Goal: Navigation & Orientation: Find specific page/section

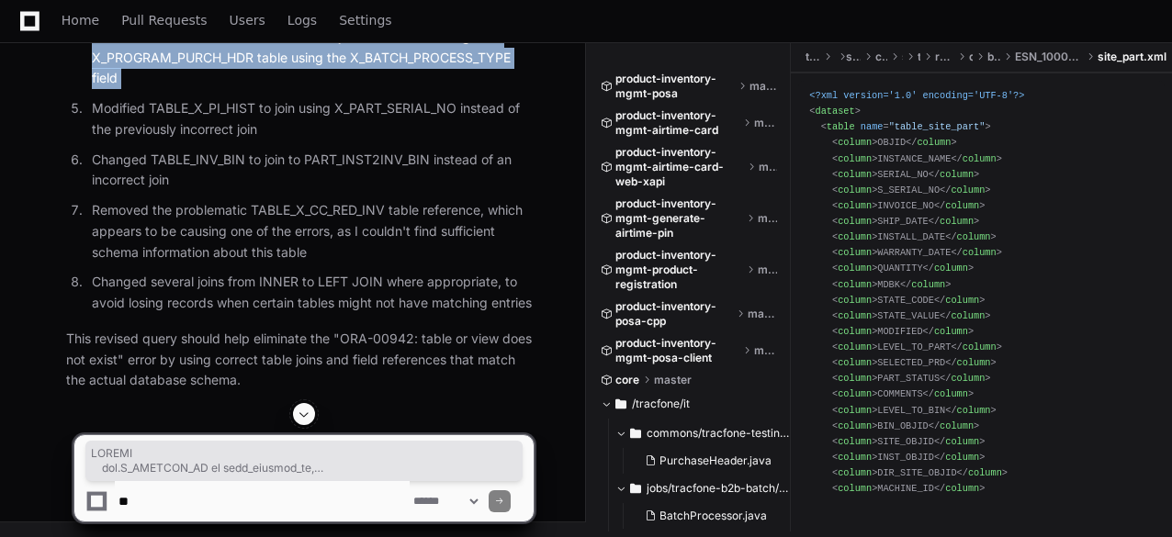
scroll to position [1262, 0]
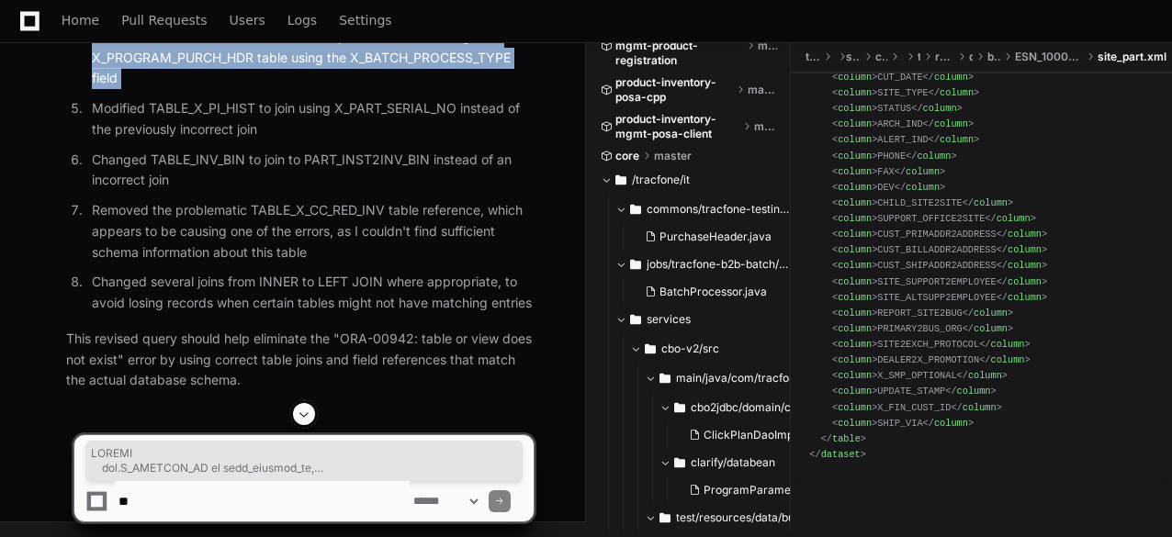
click at [213, 497] on textarea at bounding box center [262, 501] width 295 height 40
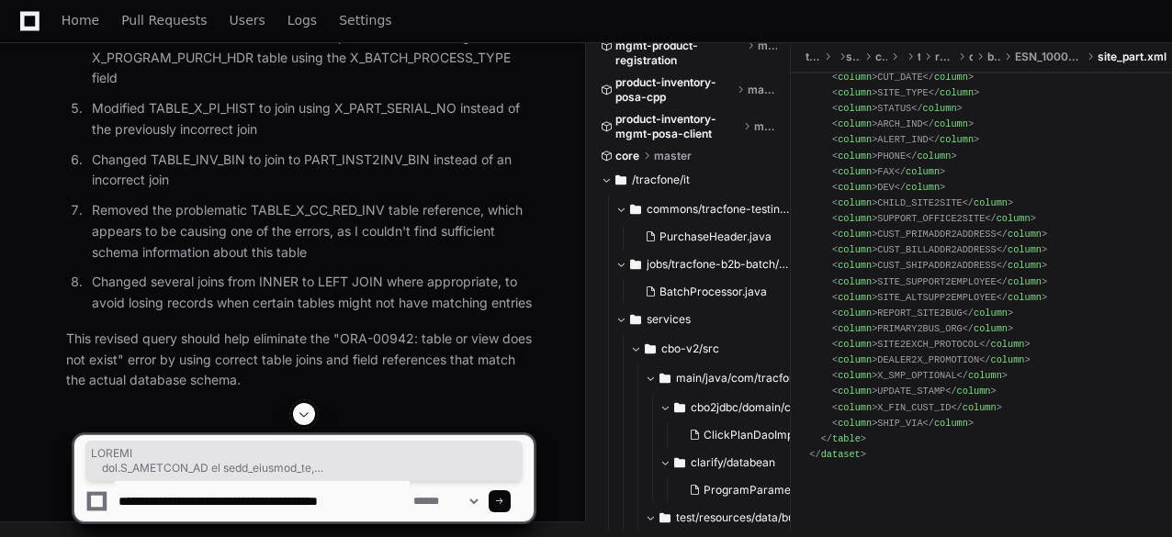
type textarea "**********"
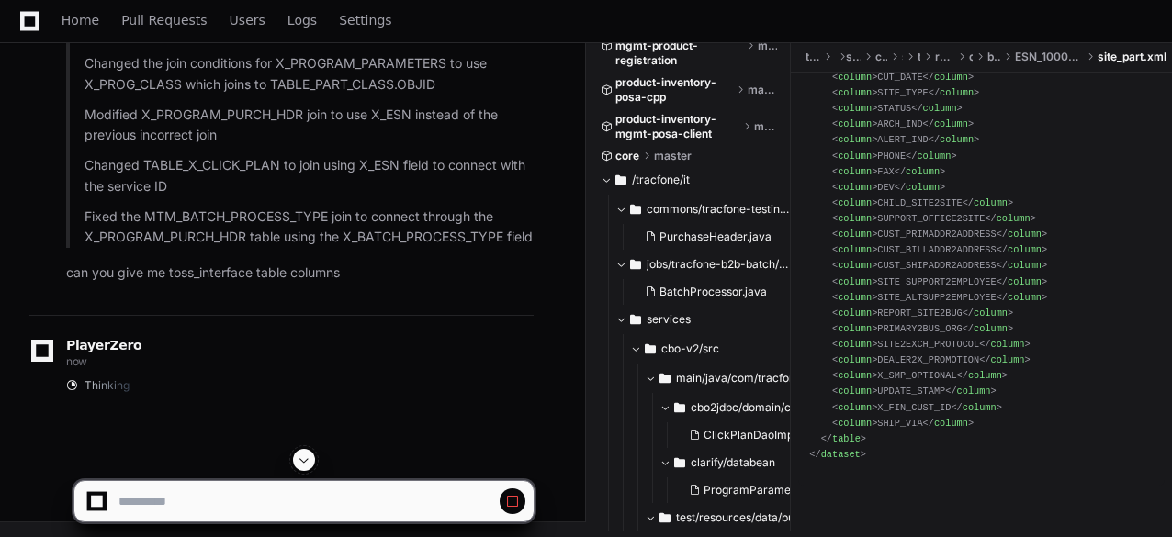
scroll to position [5440, 0]
click at [523, 502] on button at bounding box center [513, 502] width 26 height 26
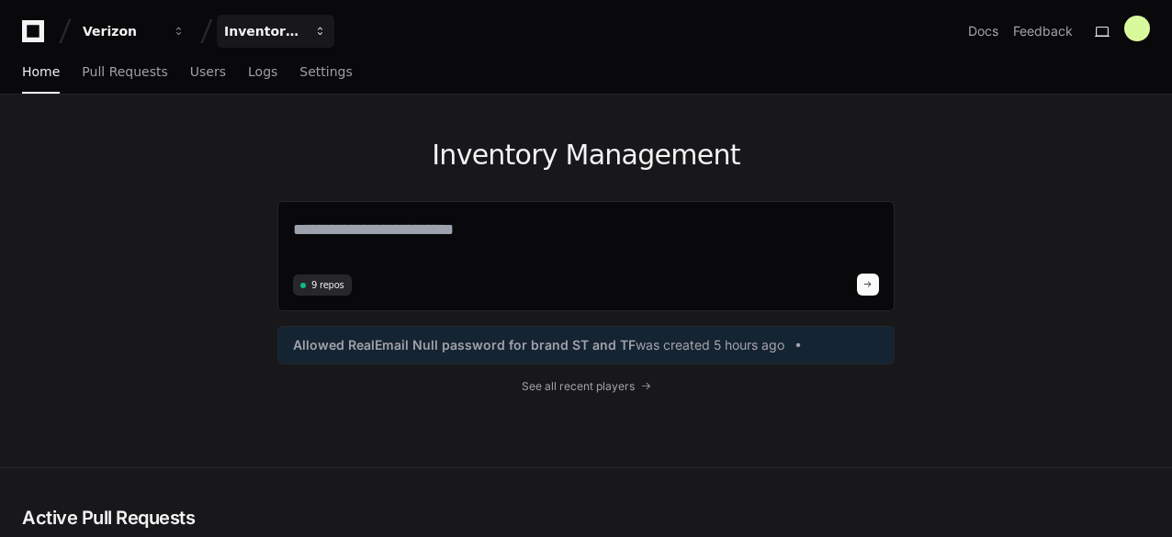
click at [320, 35] on span "button" at bounding box center [320, 31] width 13 height 13
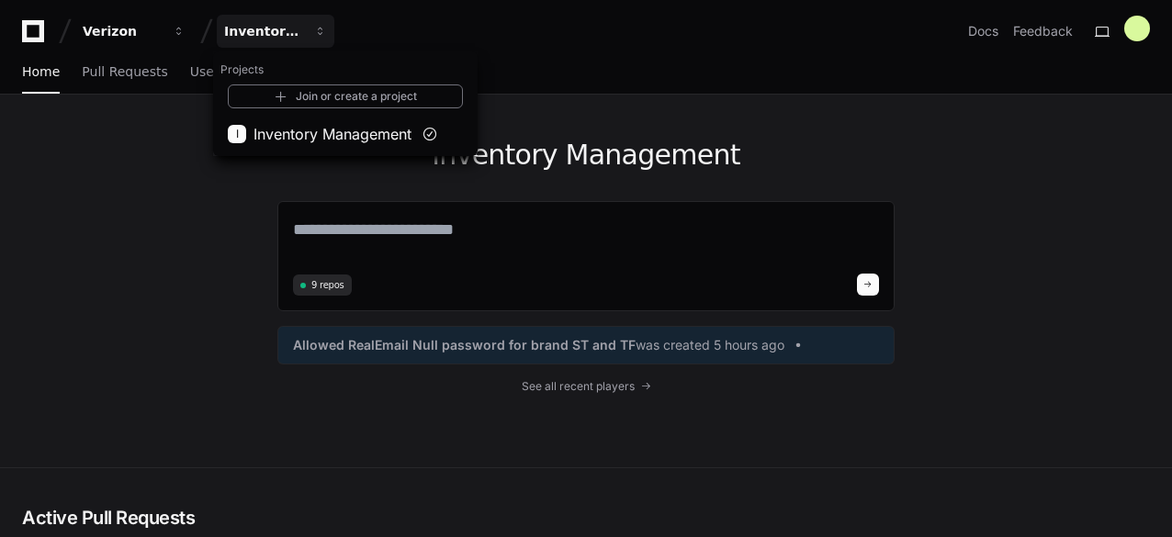
click at [136, 152] on div "Inventory Management 9 repos Allowed RealEmail Null password for brand ST and T…" at bounding box center [586, 281] width 1172 height 373
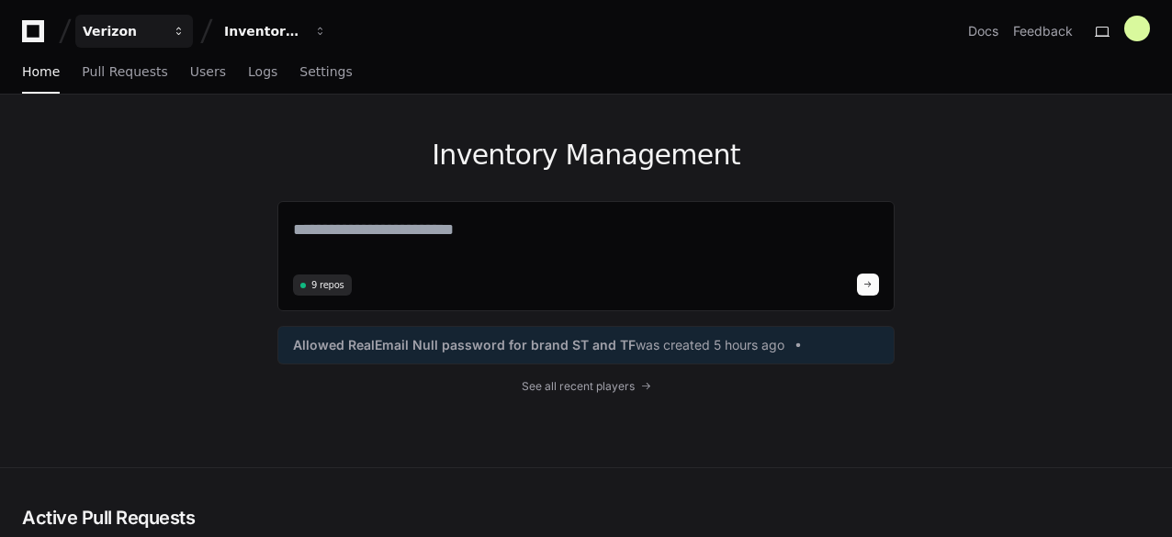
click at [103, 33] on div "Verizon" at bounding box center [122, 31] width 79 height 18
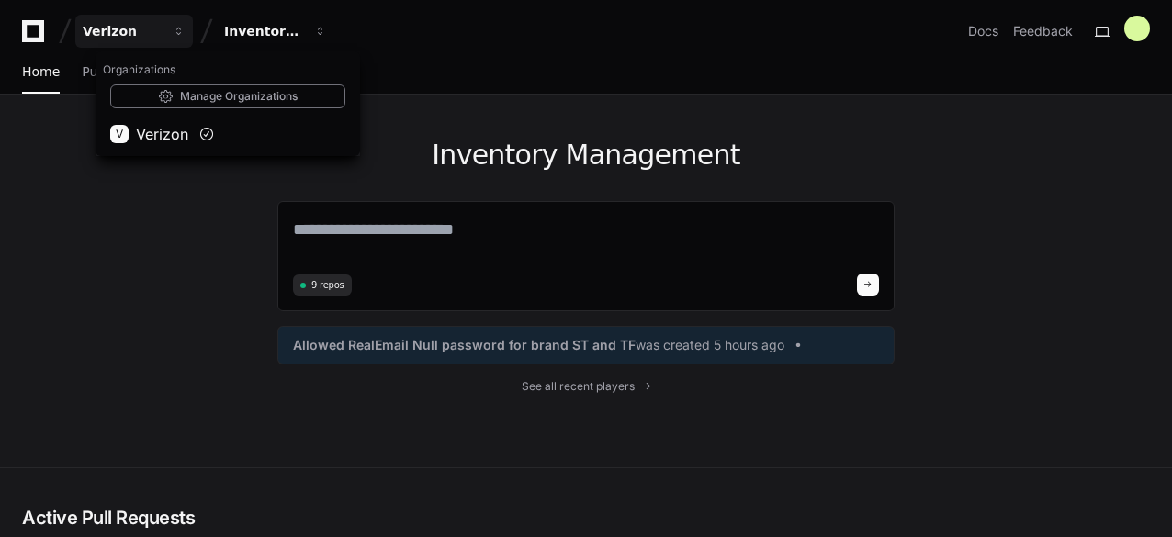
click at [164, 210] on div "Inventory Management 9 repos Allowed RealEmail Null password for brand ST and T…" at bounding box center [586, 281] width 1172 height 373
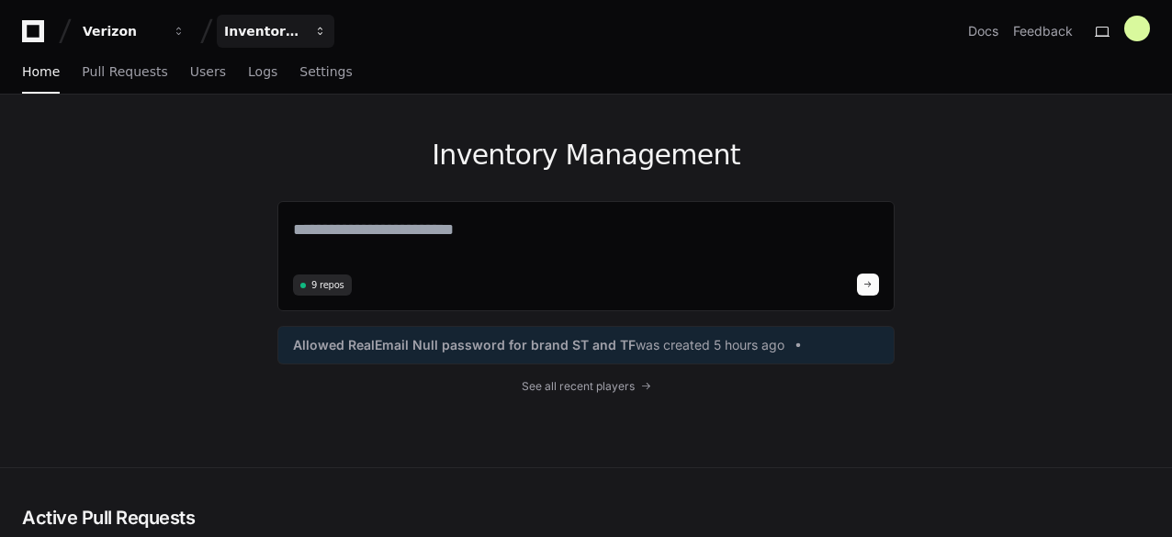
click at [325, 34] on span "button" at bounding box center [320, 31] width 13 height 13
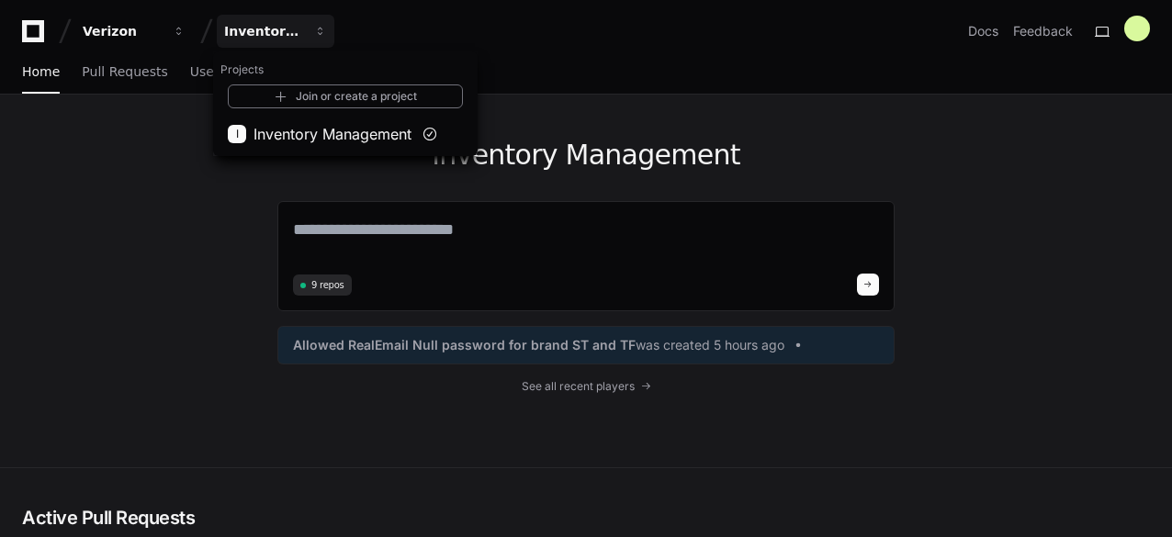
click at [174, 201] on div "Inventory Management 9 repos Allowed RealEmail Null password for brand ST and T…" at bounding box center [586, 281] width 1172 height 373
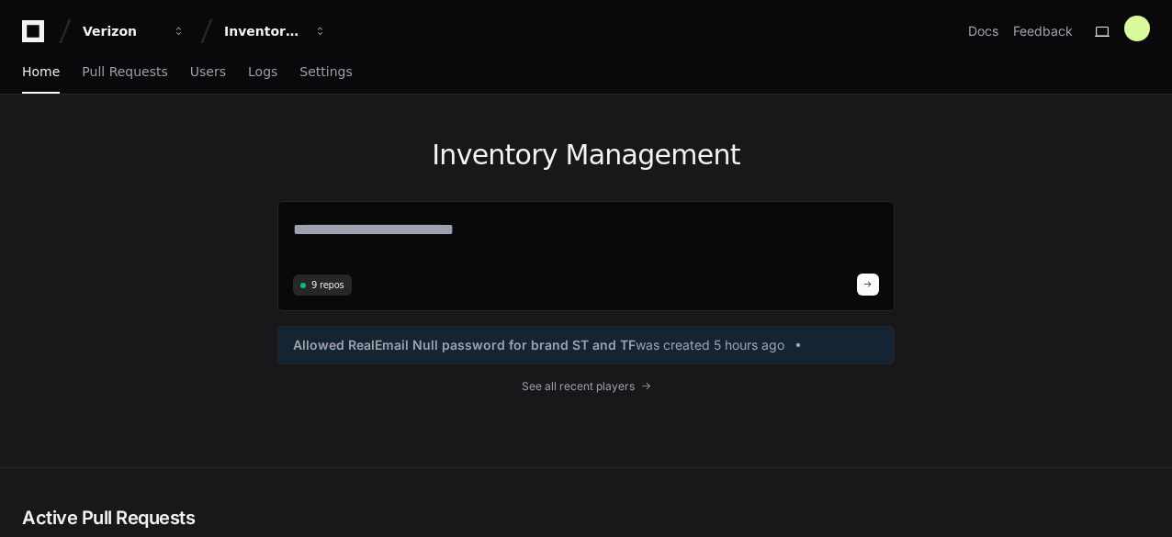
click at [581, 394] on div "Inventory Management 9 repos Allowed RealEmail Null password for brand ST and T…" at bounding box center [585, 281] width 617 height 373
click at [645, 390] on link "See all recent players" at bounding box center [585, 386] width 617 height 15
click at [177, 38] on button "Verizon" at bounding box center [134, 31] width 118 height 33
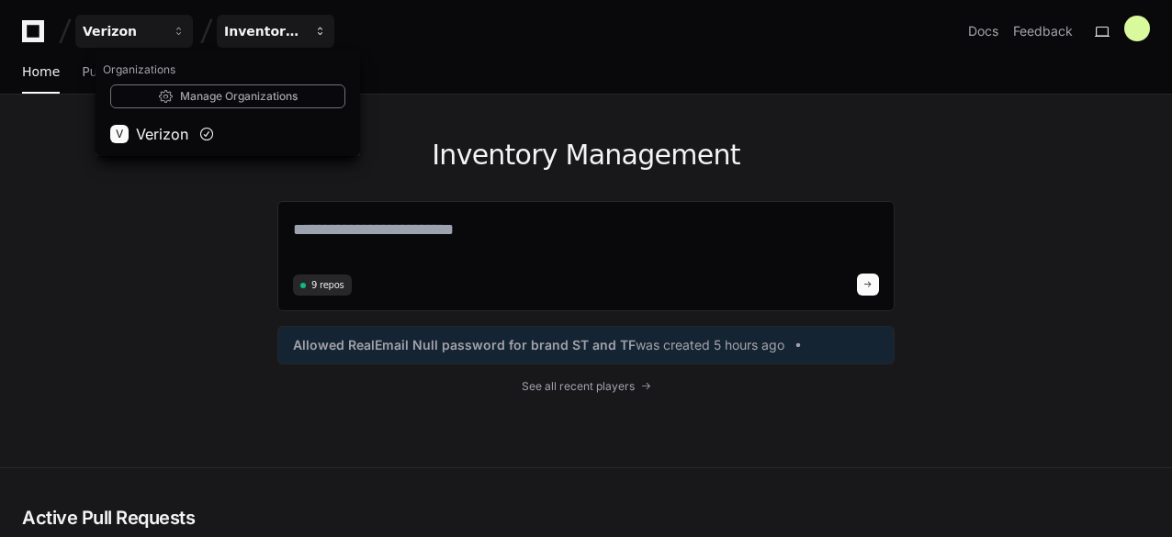
click at [320, 36] on span "button" at bounding box center [320, 31] width 13 height 13
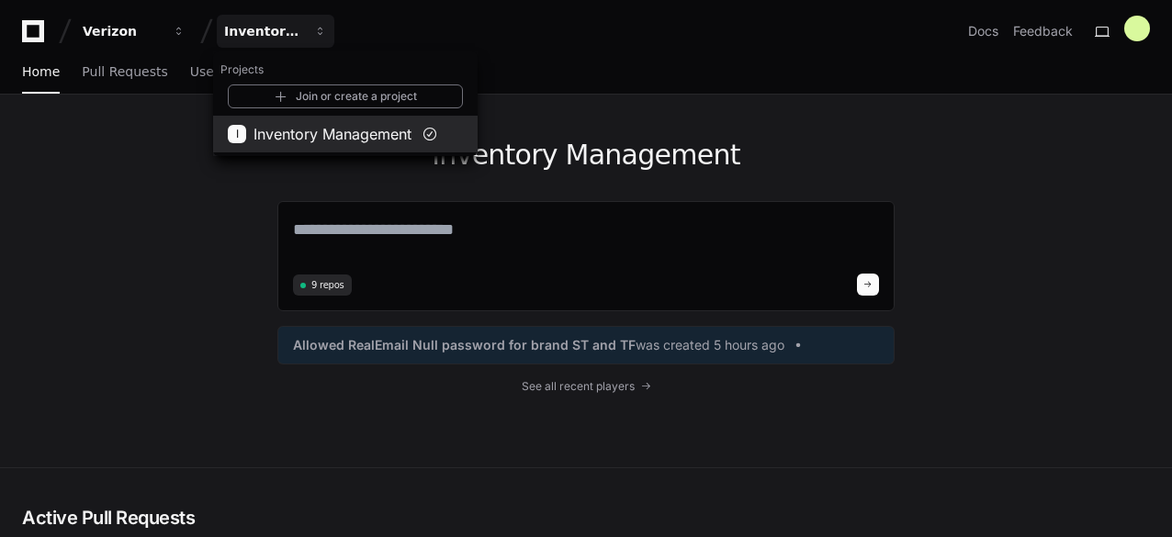
click at [290, 128] on span "Inventory Management" at bounding box center [333, 134] width 158 height 22
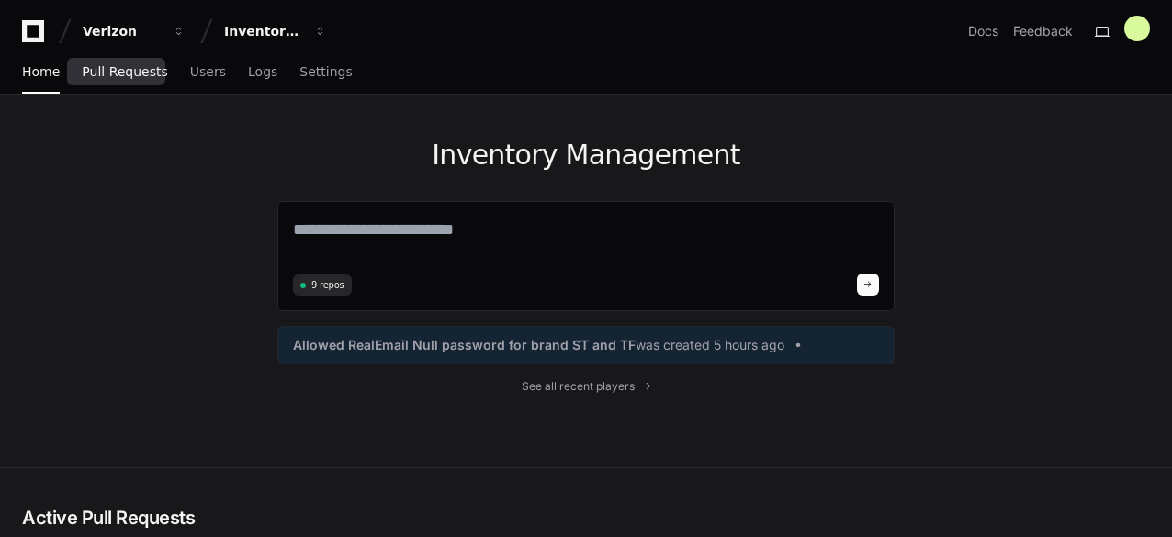
click at [118, 81] on link "Pull Requests" at bounding box center [124, 72] width 85 height 42
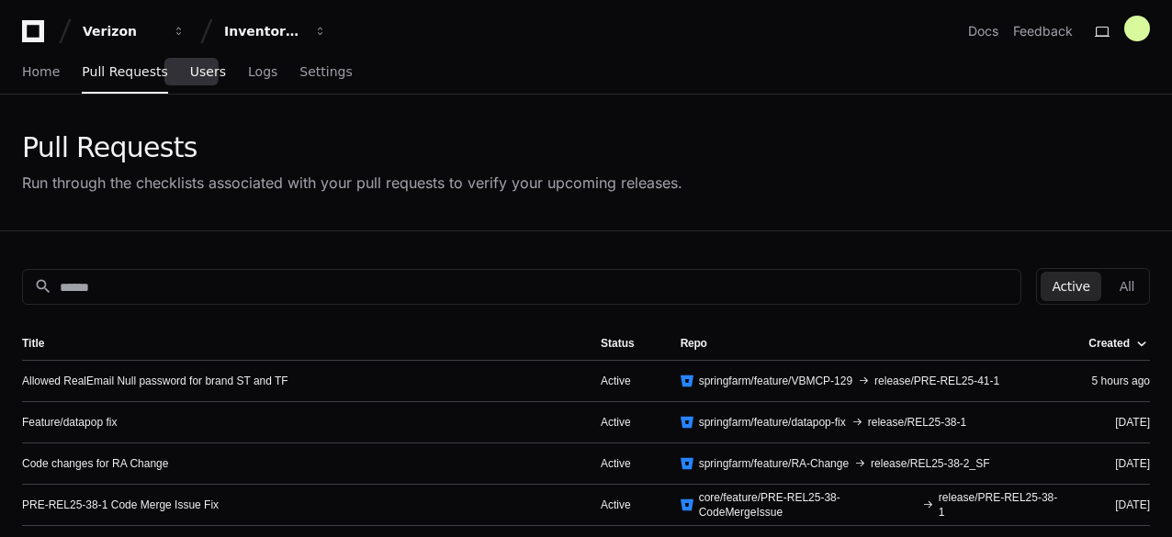
click at [191, 81] on link "Users" at bounding box center [208, 72] width 36 height 42
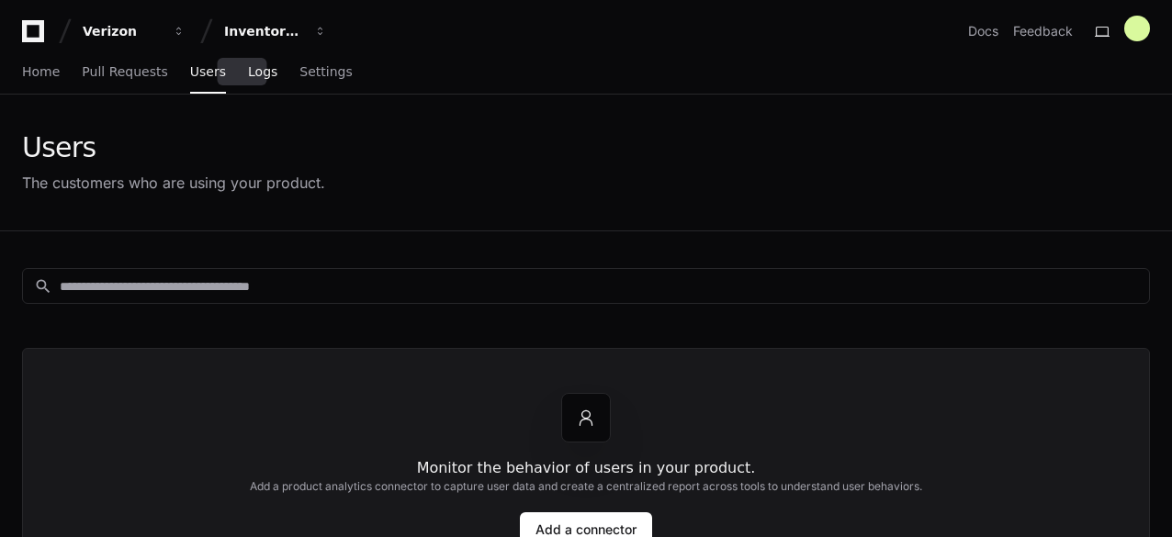
click at [248, 77] on span "Logs" at bounding box center [262, 71] width 29 height 11
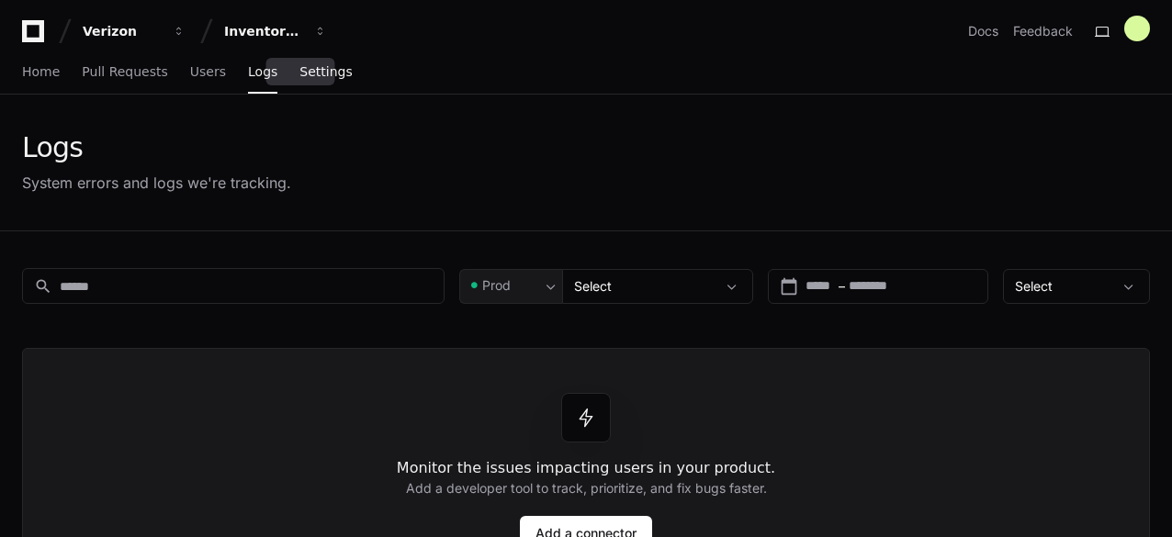
click at [299, 77] on span "Settings" at bounding box center [325, 71] width 52 height 11
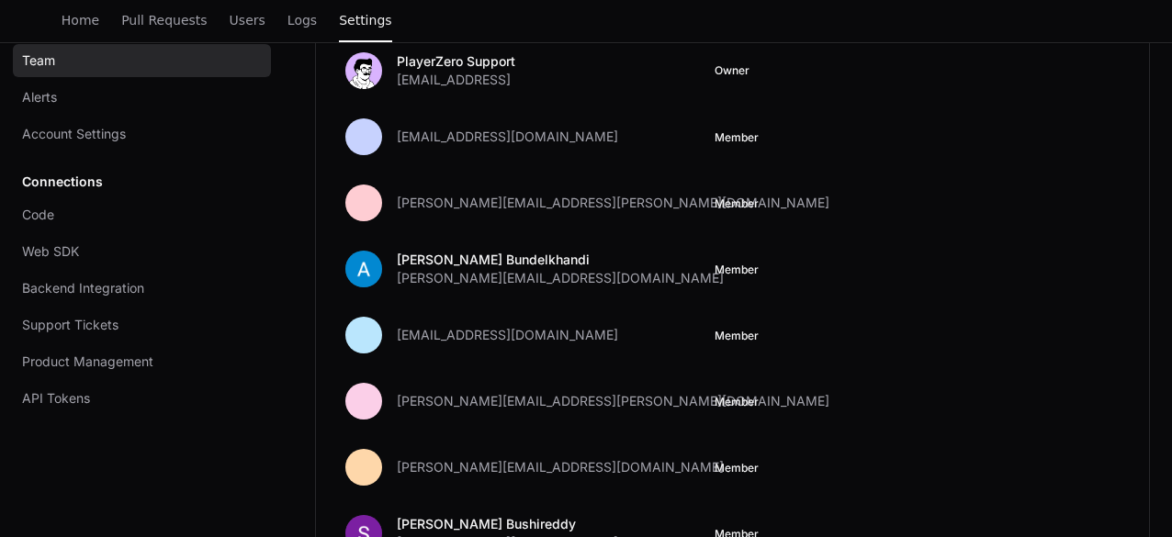
scroll to position [254, 0]
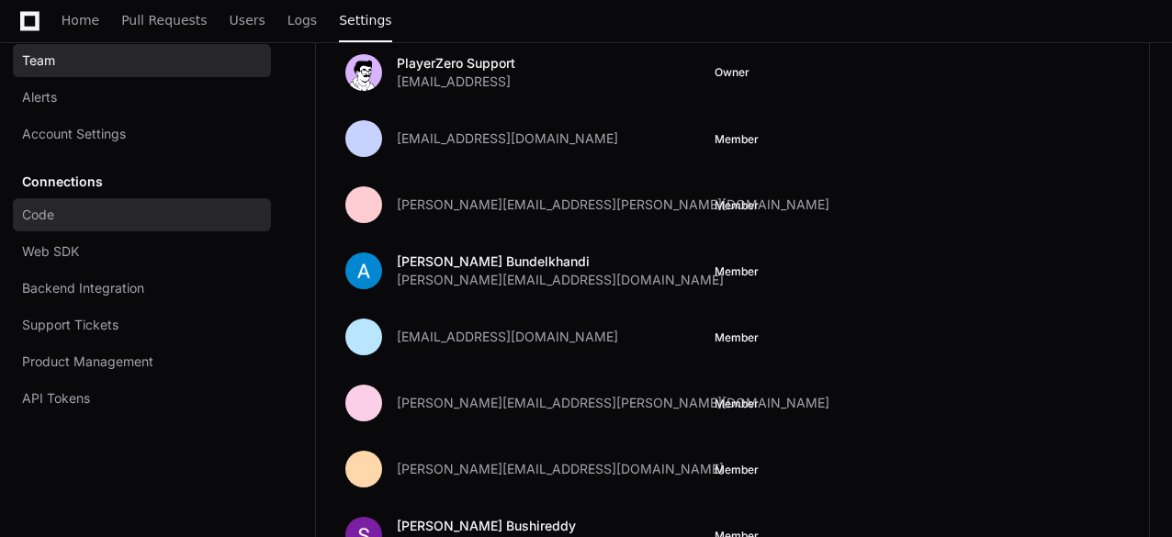
click at [42, 210] on span "Code" at bounding box center [38, 215] width 32 height 18
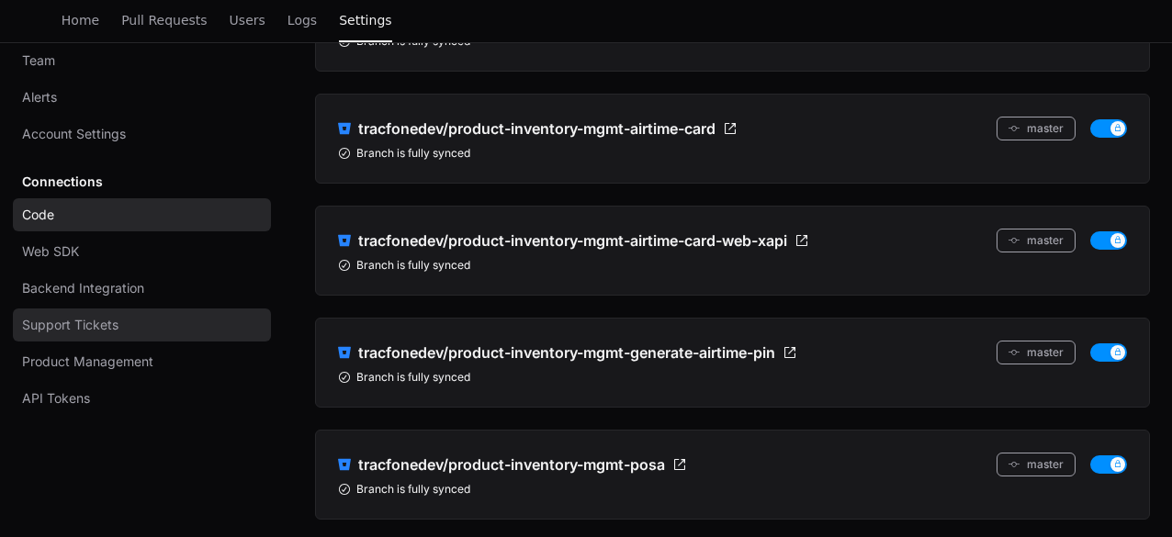
scroll to position [305, 0]
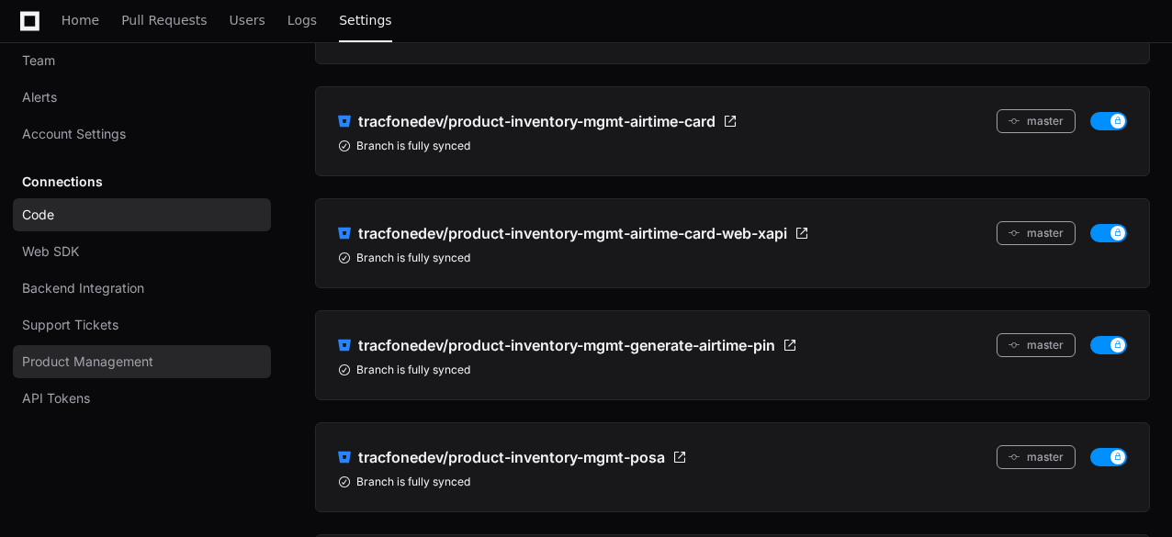
click at [130, 366] on span "Product Management" at bounding box center [87, 362] width 131 height 18
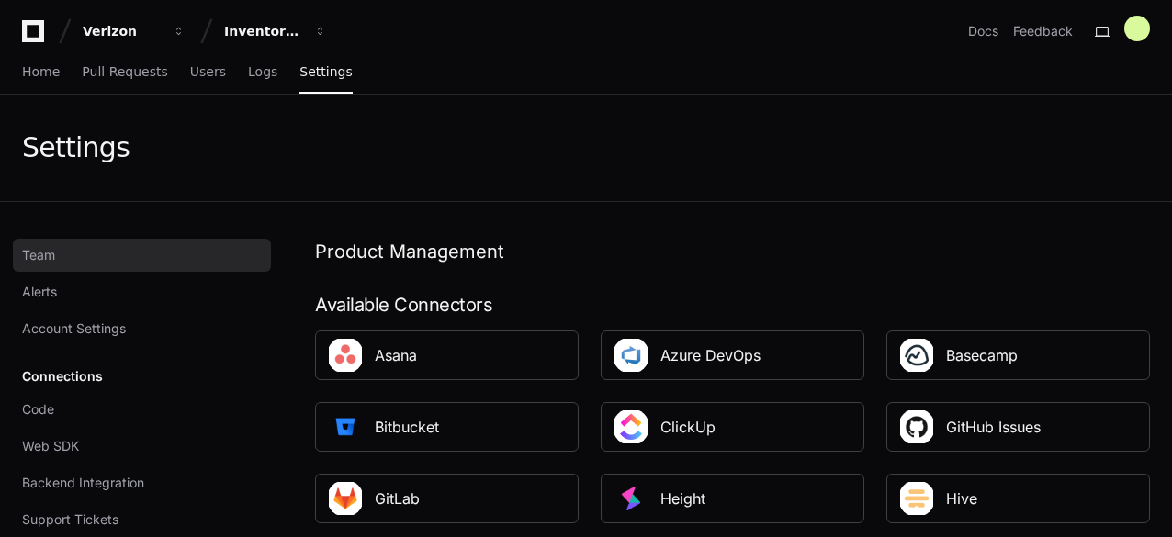
click at [68, 259] on link "Team" at bounding box center [142, 255] width 258 height 33
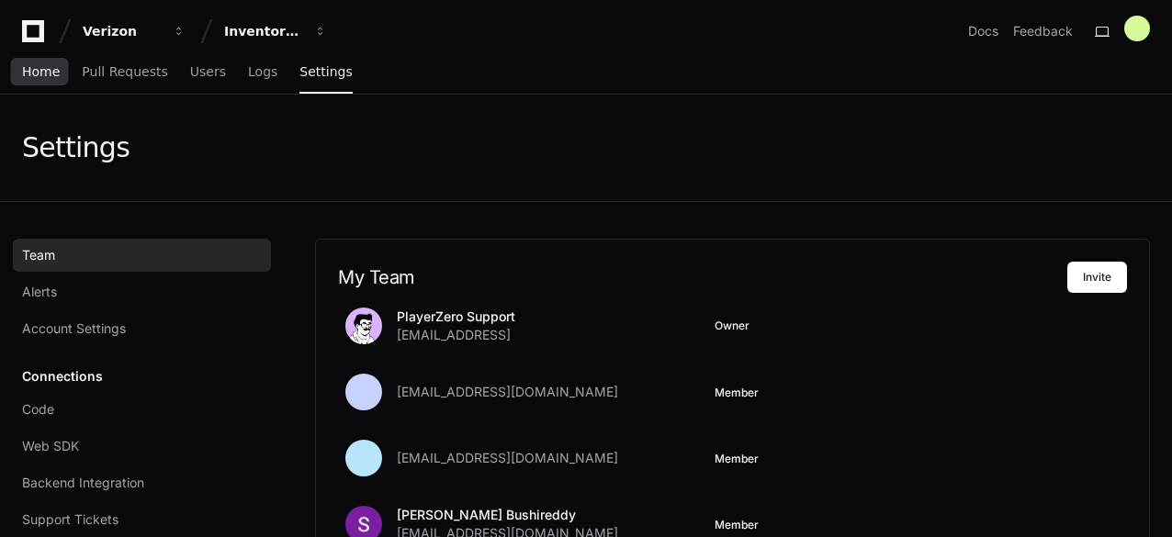
click at [39, 76] on span "Home" at bounding box center [41, 71] width 38 height 11
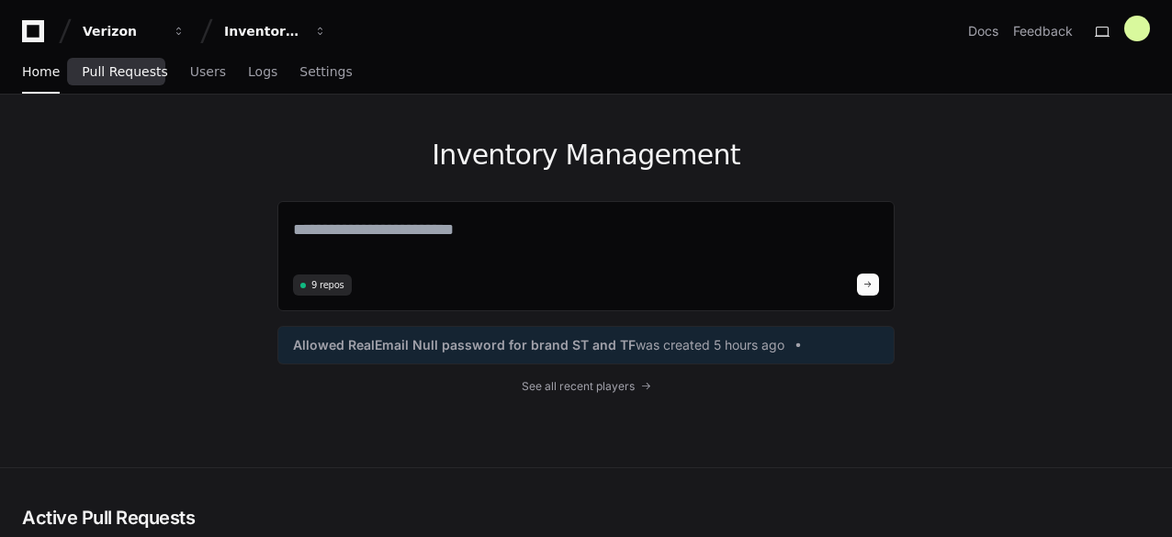
click at [122, 82] on link "Pull Requests" at bounding box center [124, 72] width 85 height 42
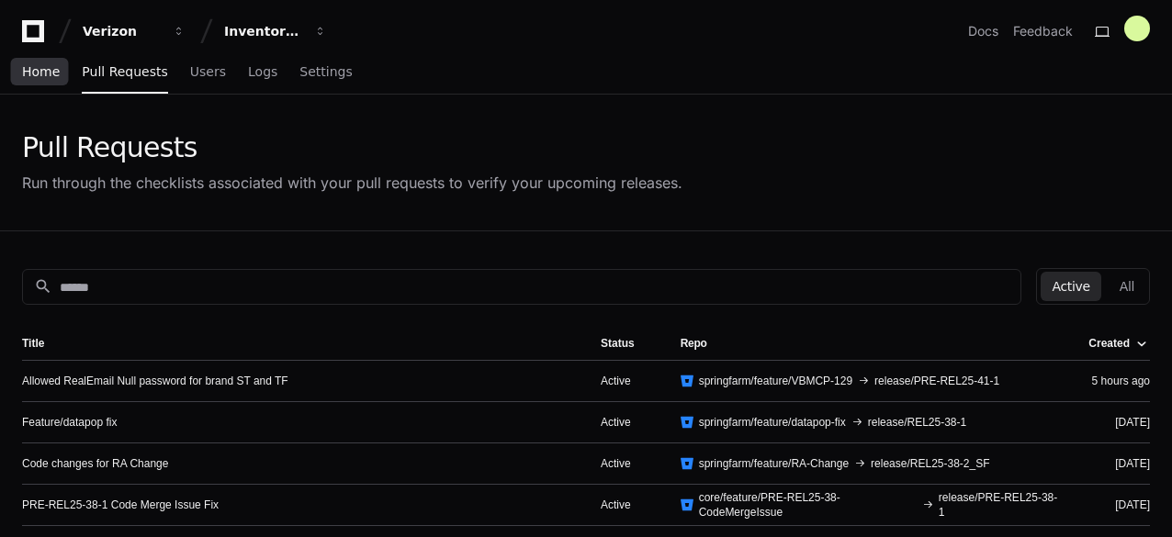
click at [31, 76] on span "Home" at bounding box center [41, 71] width 38 height 11
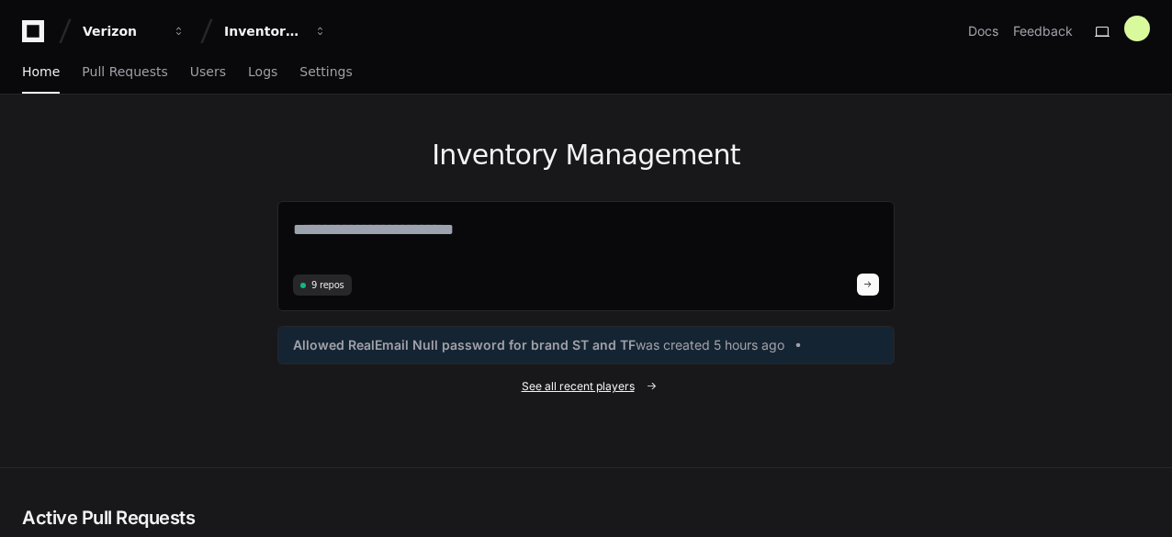
click at [648, 381] on span at bounding box center [651, 386] width 11 height 11
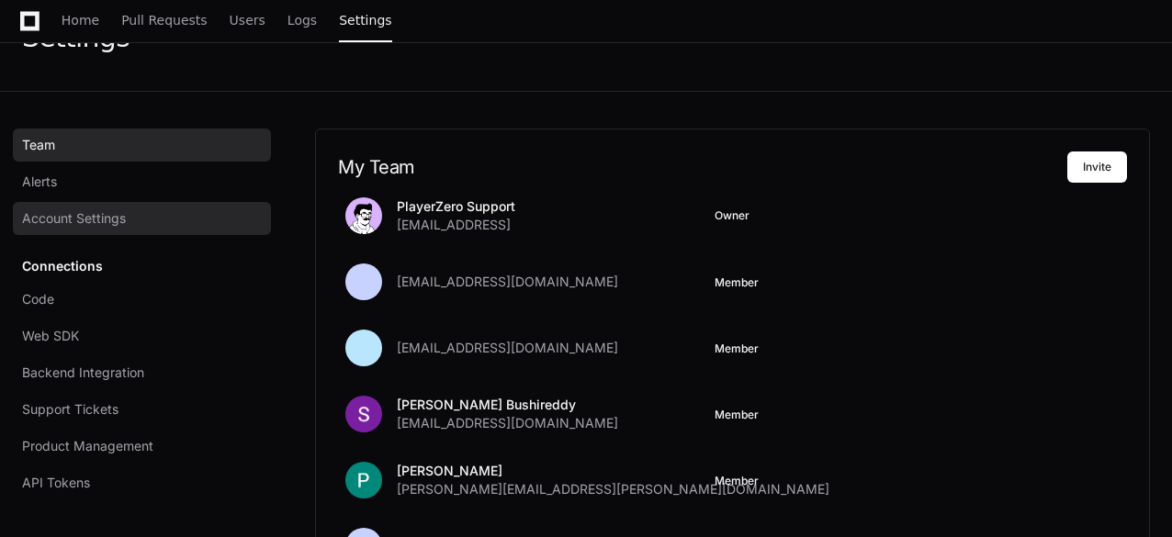
scroll to position [109, 0]
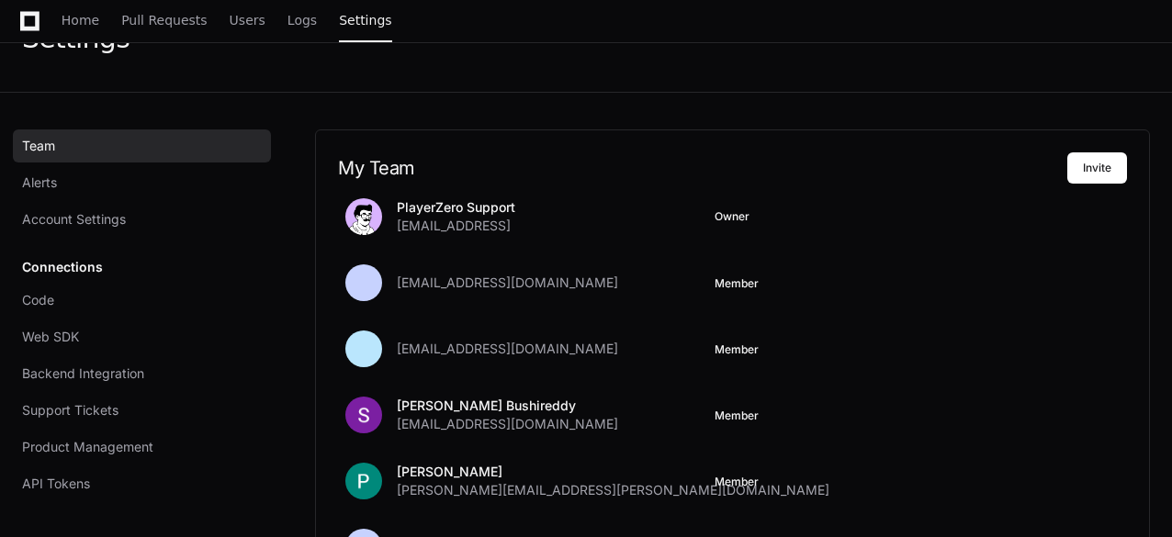
click at [85, 271] on div "Connections Code Web SDK Backend Integration Support Tickets Product Management…" at bounding box center [142, 376] width 258 height 250
click at [83, 265] on div "Connections Code Web SDK Backend Integration Support Tickets Product Management…" at bounding box center [142, 376] width 258 height 250
click at [44, 302] on span "Code" at bounding box center [38, 300] width 32 height 18
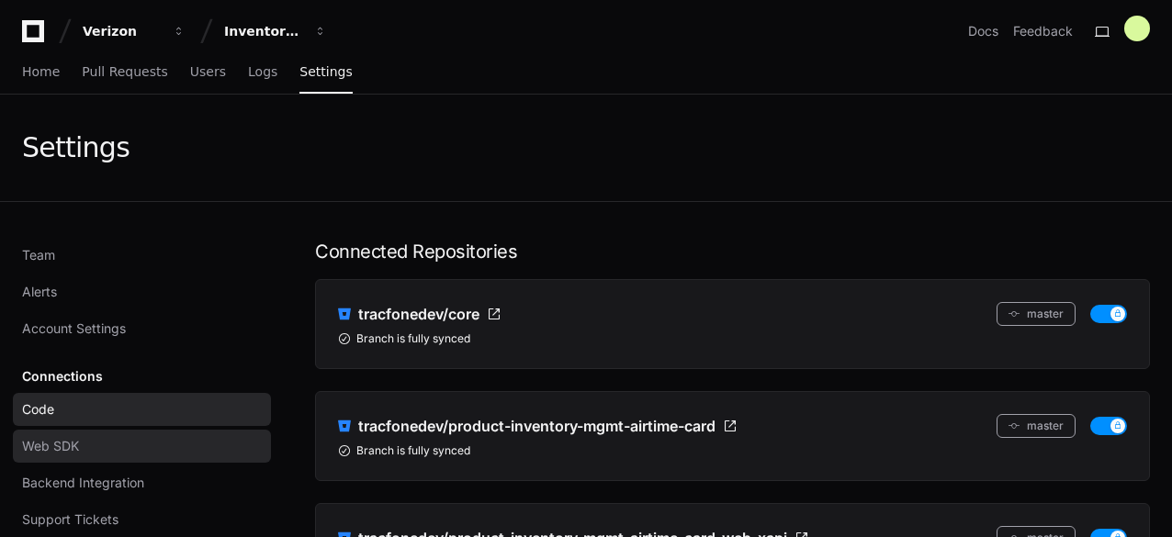
click at [54, 449] on span "Web SDK" at bounding box center [50, 446] width 57 height 18
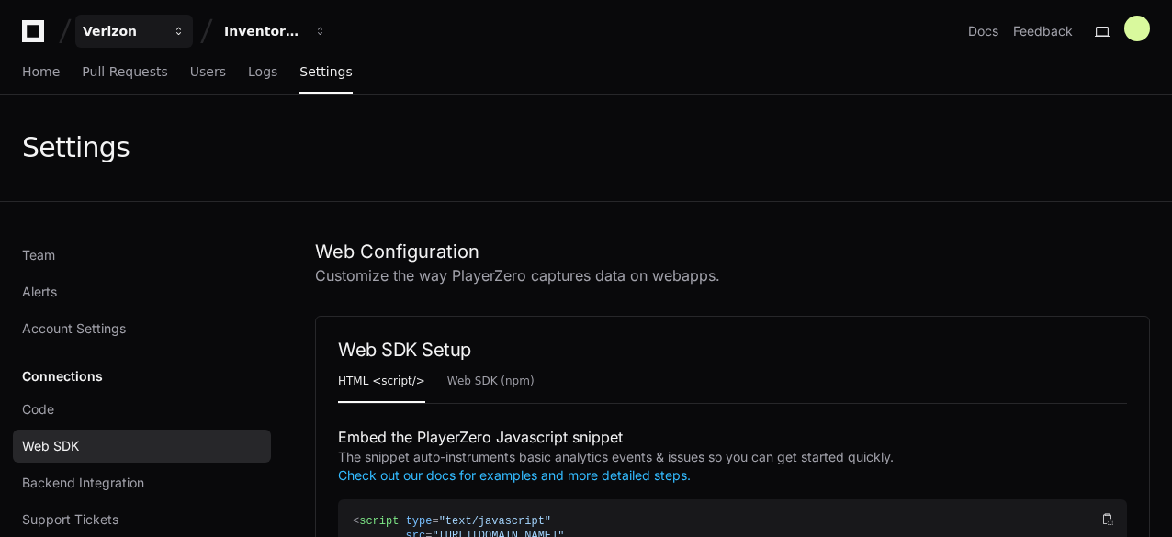
click at [179, 30] on span "button" at bounding box center [179, 31] width 13 height 13
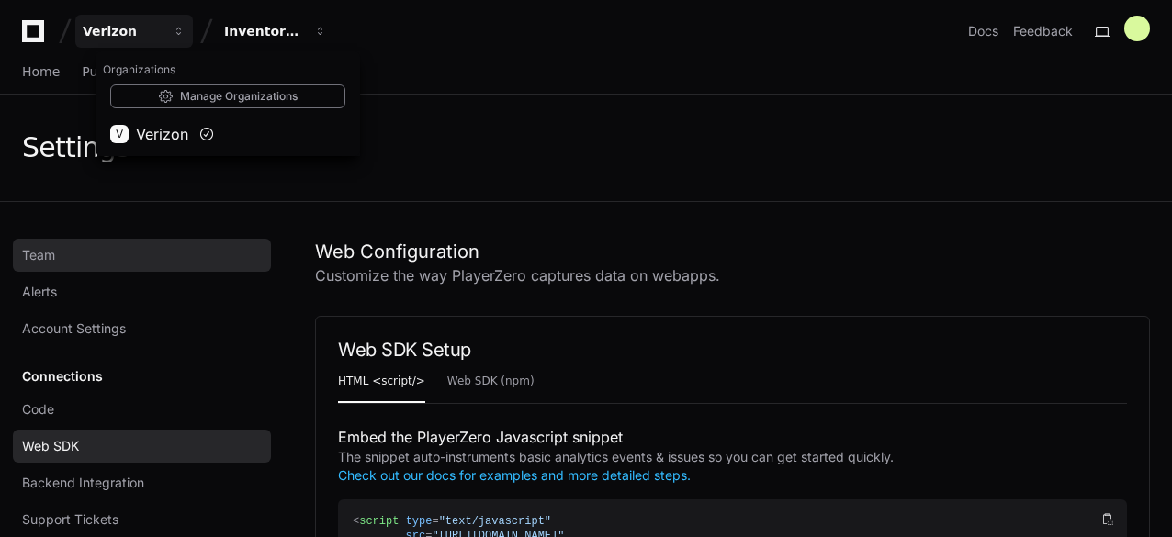
click at [138, 260] on link "Team" at bounding box center [142, 255] width 258 height 33
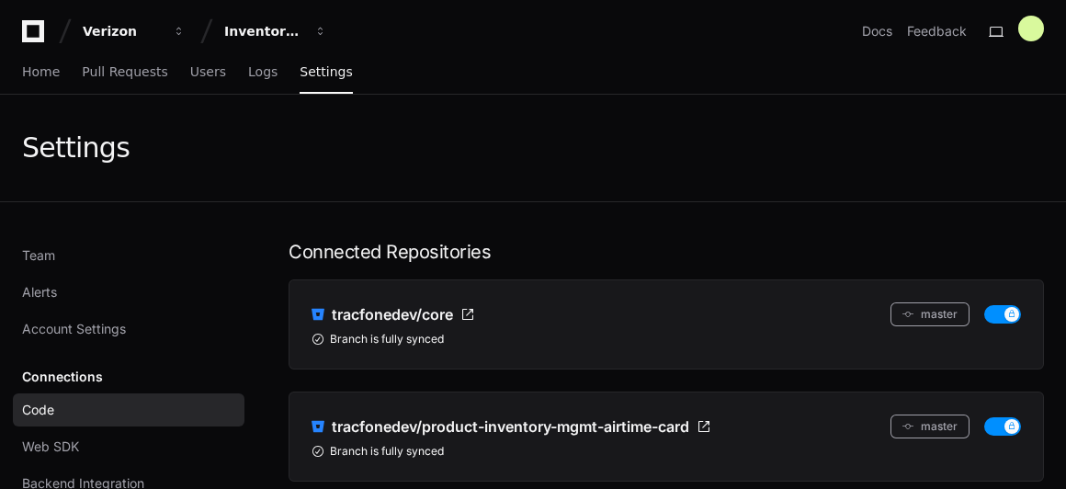
scroll to position [109, 0]
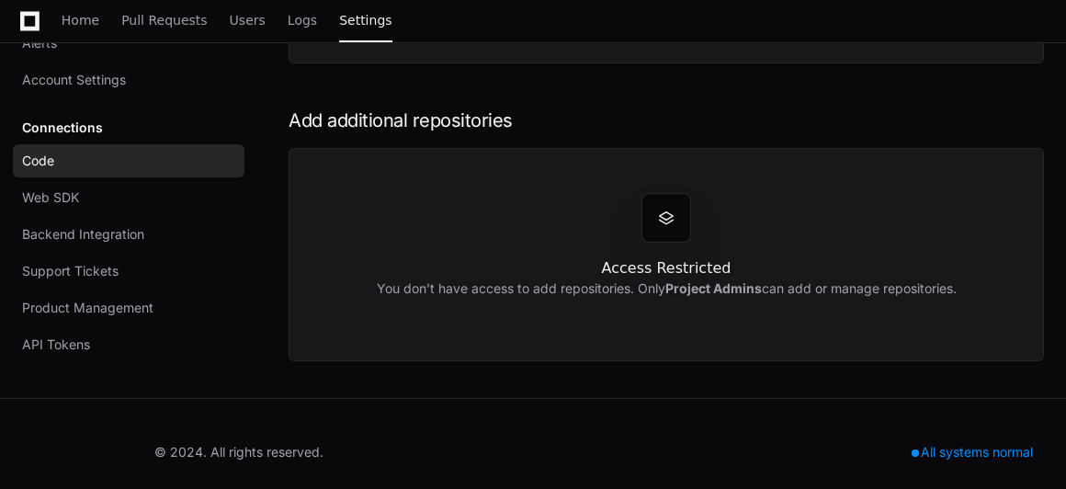
scroll to position [1202, 0]
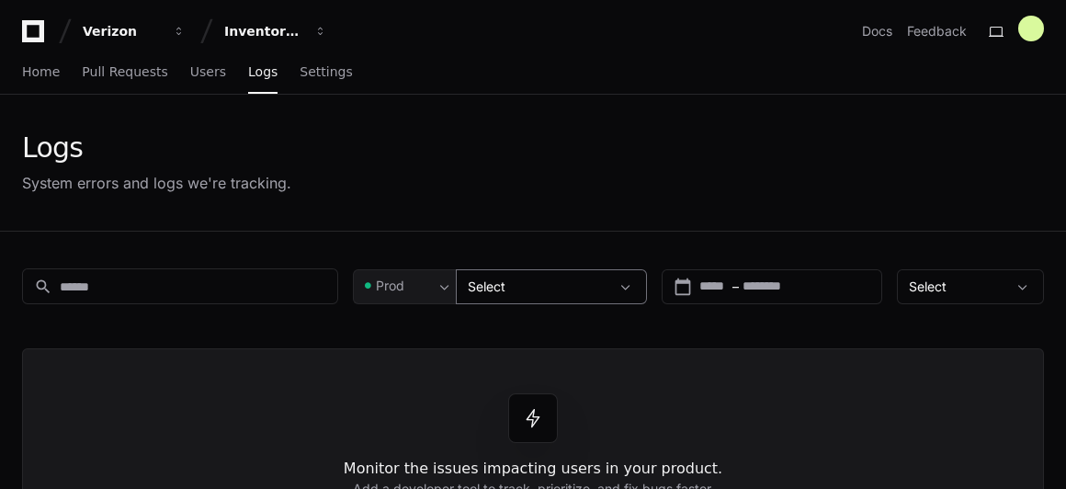
click at [635, 289] on span at bounding box center [625, 286] width 18 height 18
click at [629, 288] on span at bounding box center [625, 286] width 18 height 18
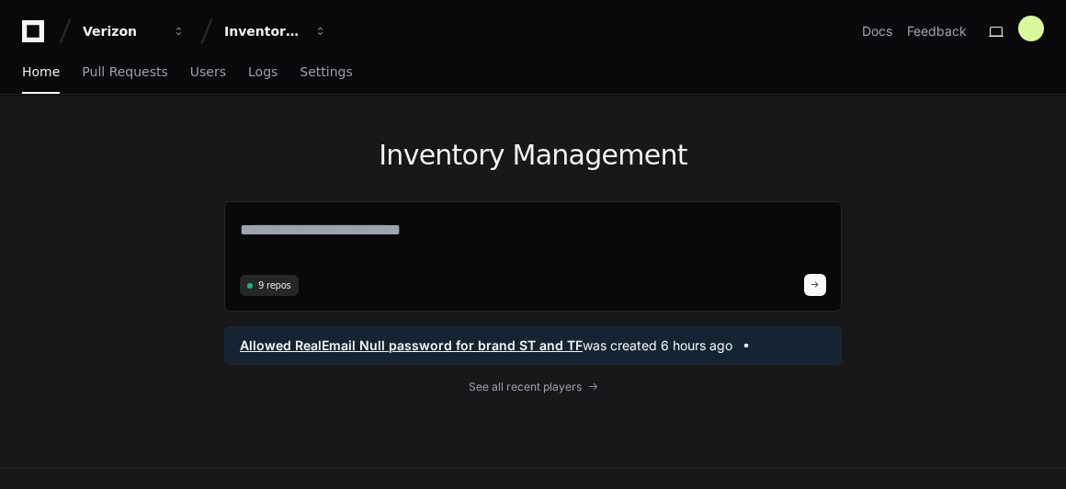
click at [739, 344] on span at bounding box center [746, 345] width 28 height 13
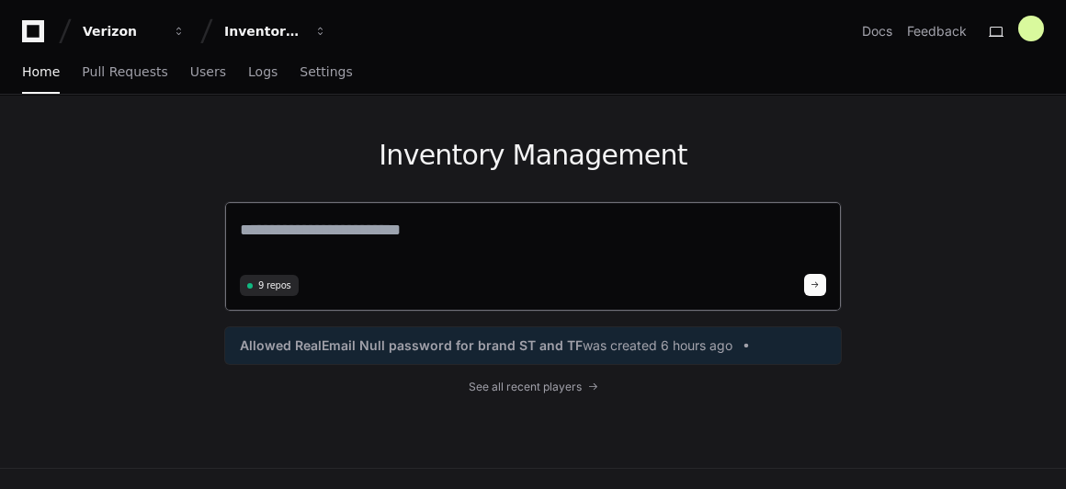
click at [265, 282] on span "9 repos" at bounding box center [274, 285] width 33 height 14
click at [248, 285] on span at bounding box center [250, 286] width 6 height 6
click at [293, 245] on textarea at bounding box center [533, 242] width 586 height 51
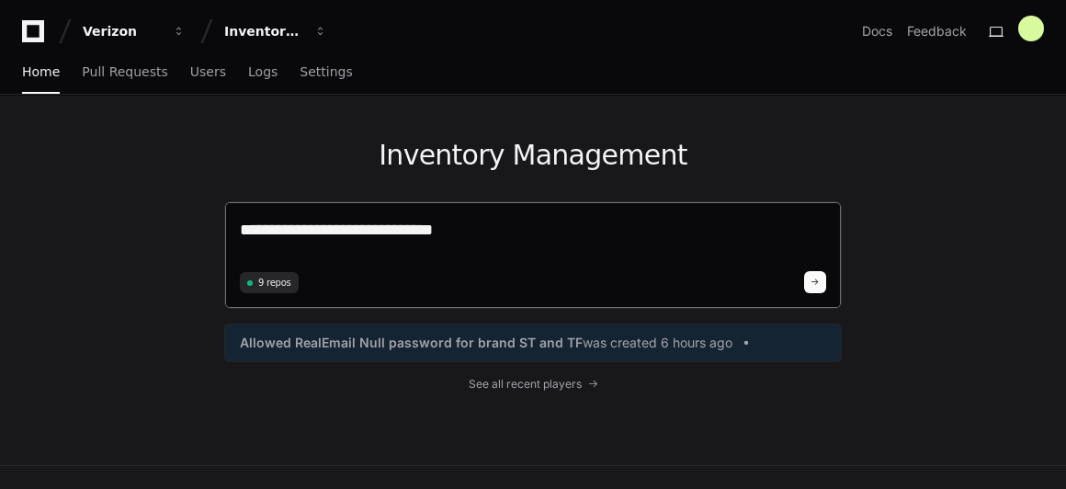
type textarea "**********"
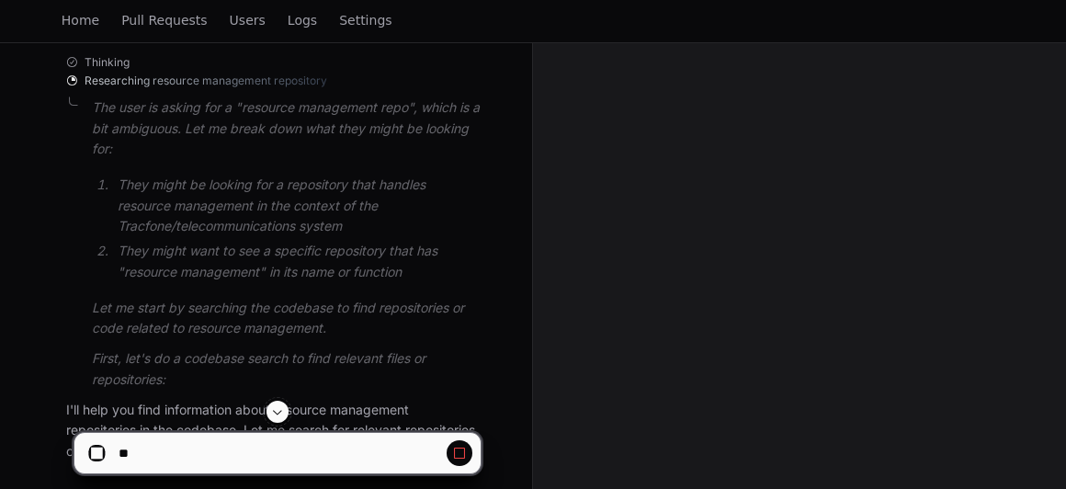
scroll to position [447, 0]
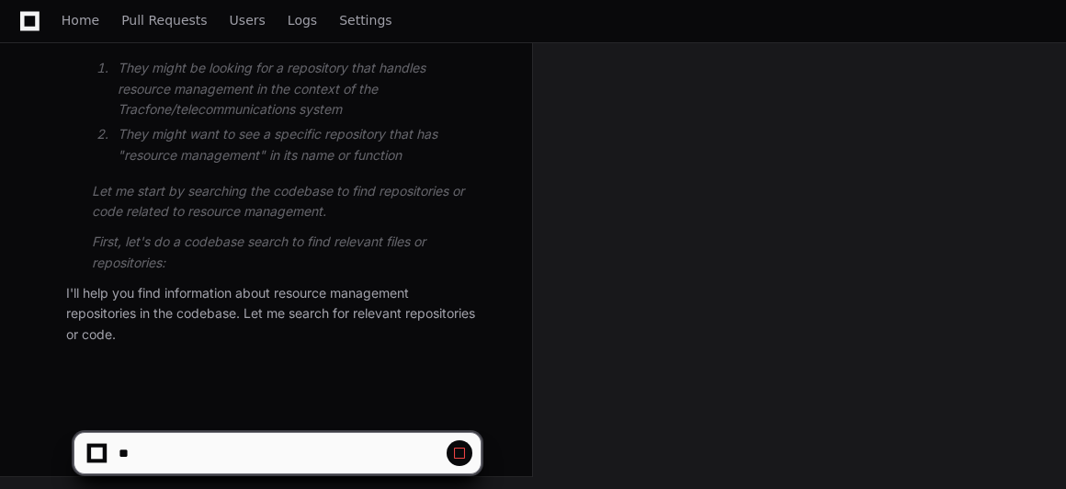
click at [458, 453] on span at bounding box center [459, 453] width 15 height 15
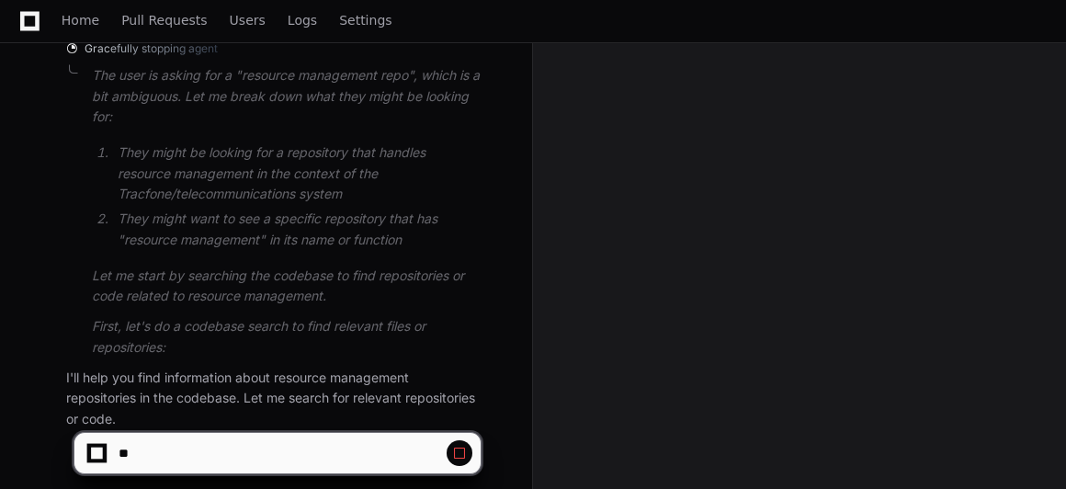
scroll to position [466, 0]
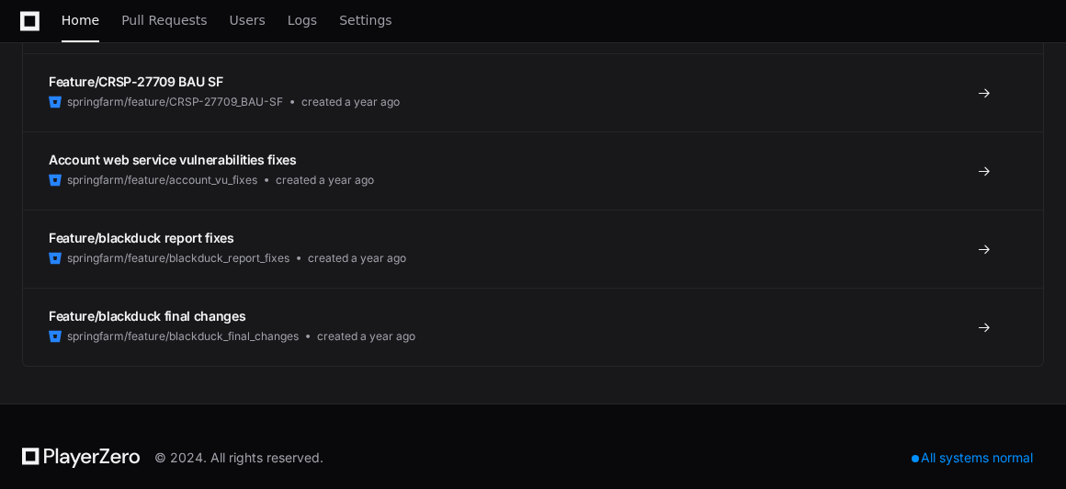
scroll to position [3726, 0]
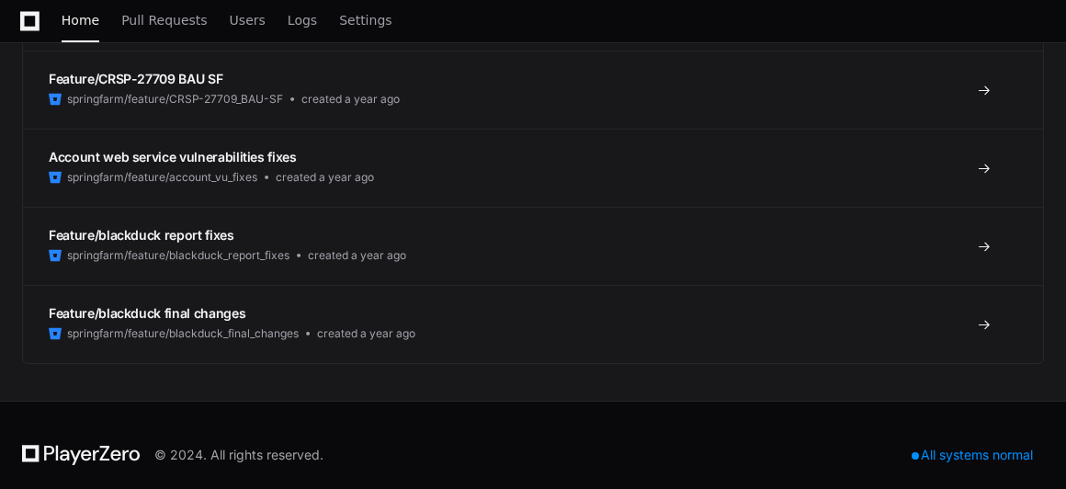
click at [973, 442] on div "All systems normal" at bounding box center [971, 455] width 143 height 26
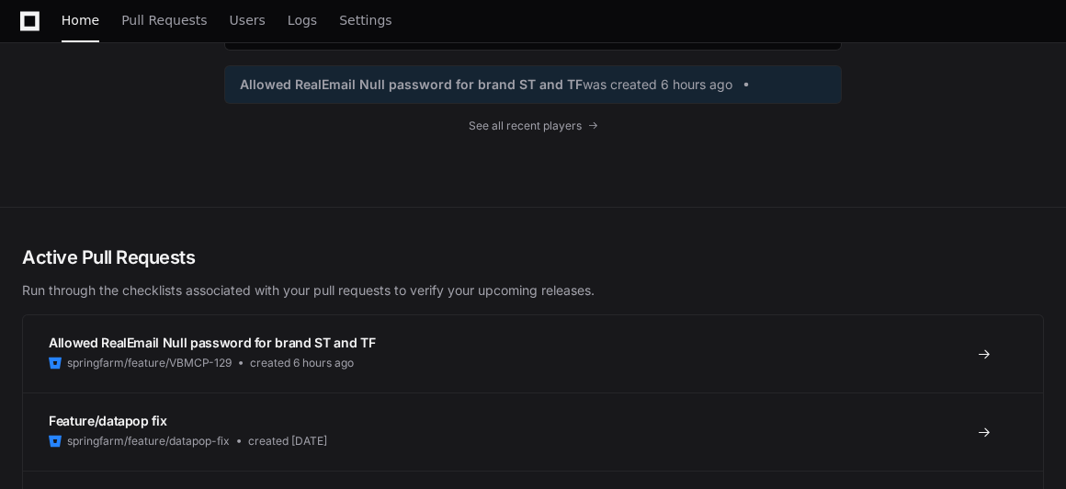
scroll to position [0, 0]
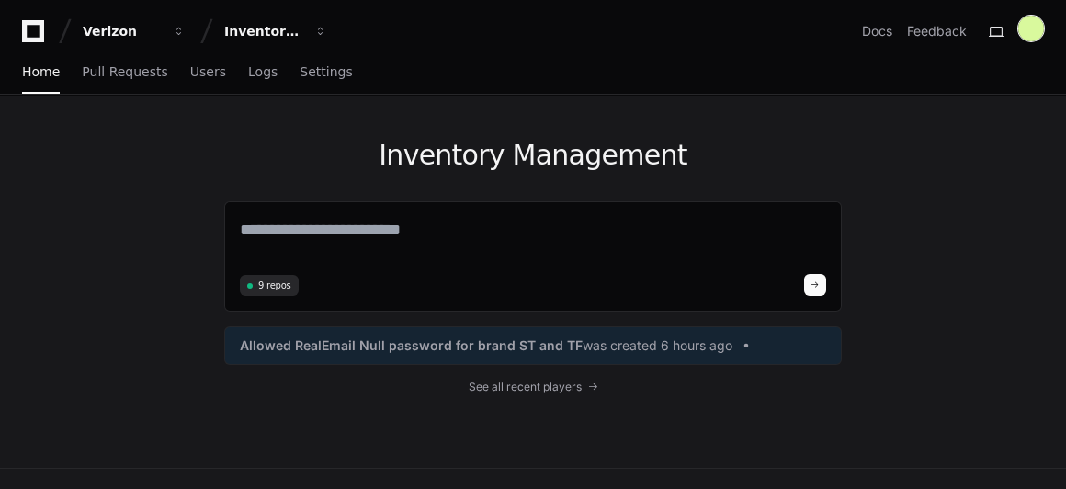
click at [1033, 29] on div at bounding box center [1031, 29] width 26 height 26
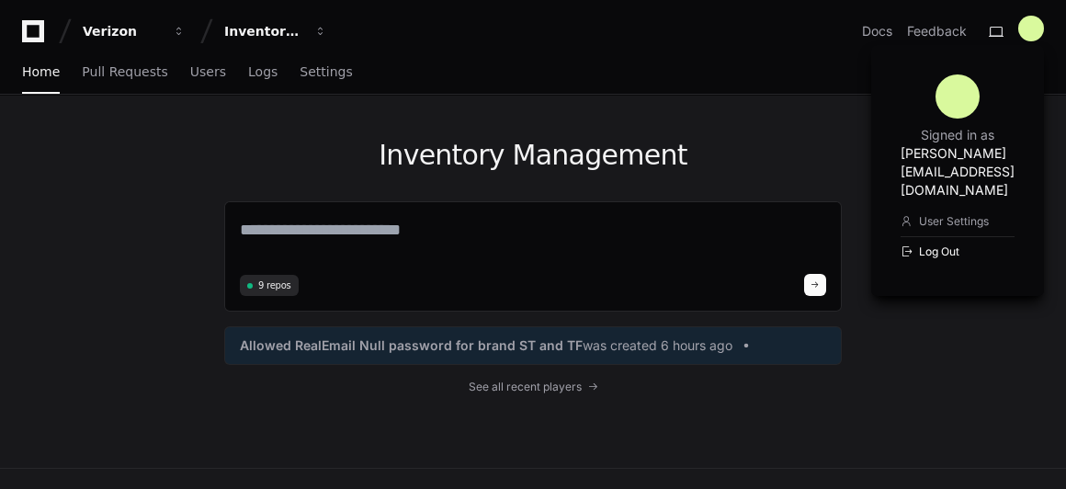
click at [900, 236] on button "Log Out" at bounding box center [957, 251] width 114 height 30
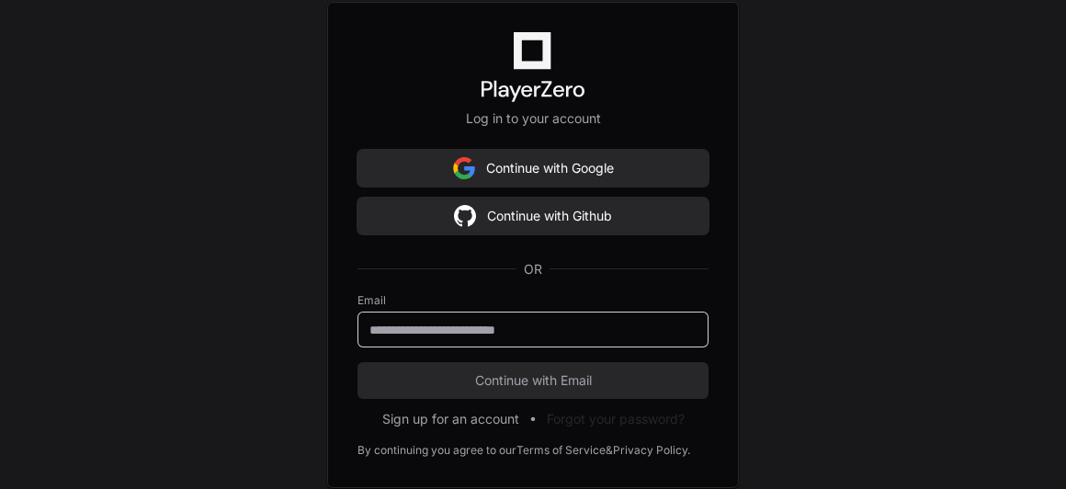
click at [449, 327] on input "email" at bounding box center [532, 330] width 327 height 18
type input "**********"
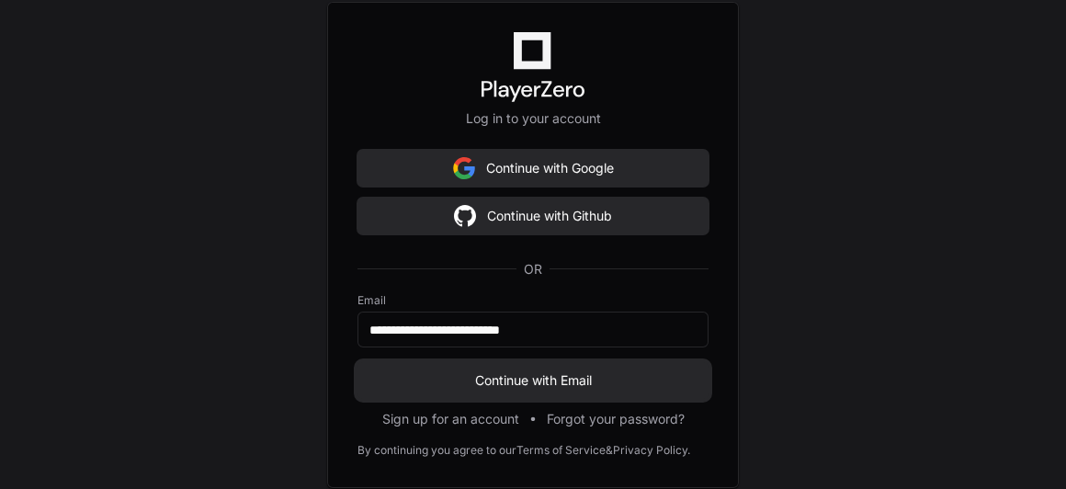
click at [463, 390] on button "Continue with Email" at bounding box center [532, 380] width 351 height 37
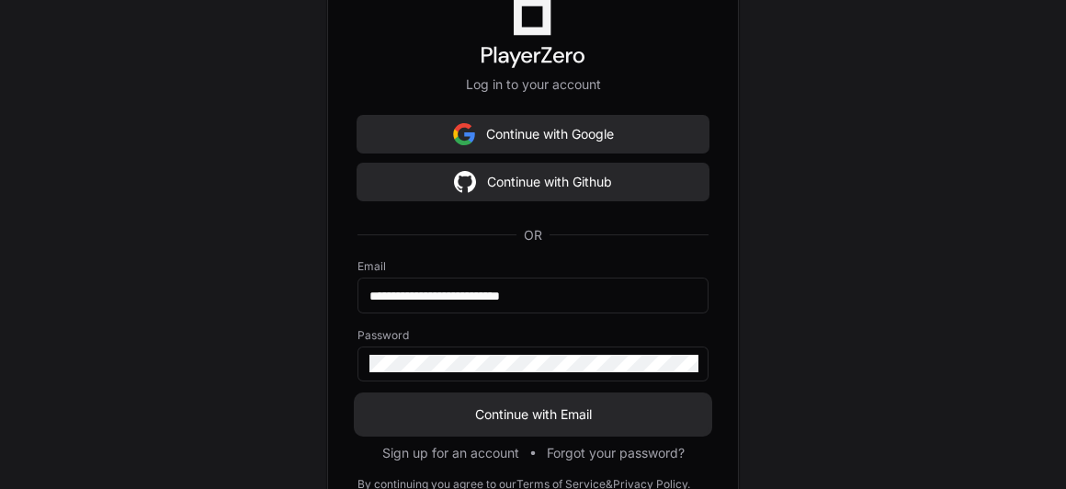
click at [472, 417] on span "Continue with Email" at bounding box center [532, 414] width 351 height 18
click at [498, 419] on span "Continue with Email" at bounding box center [532, 414] width 351 height 18
click at [442, 417] on span "Continue with Email" at bounding box center [532, 414] width 351 height 18
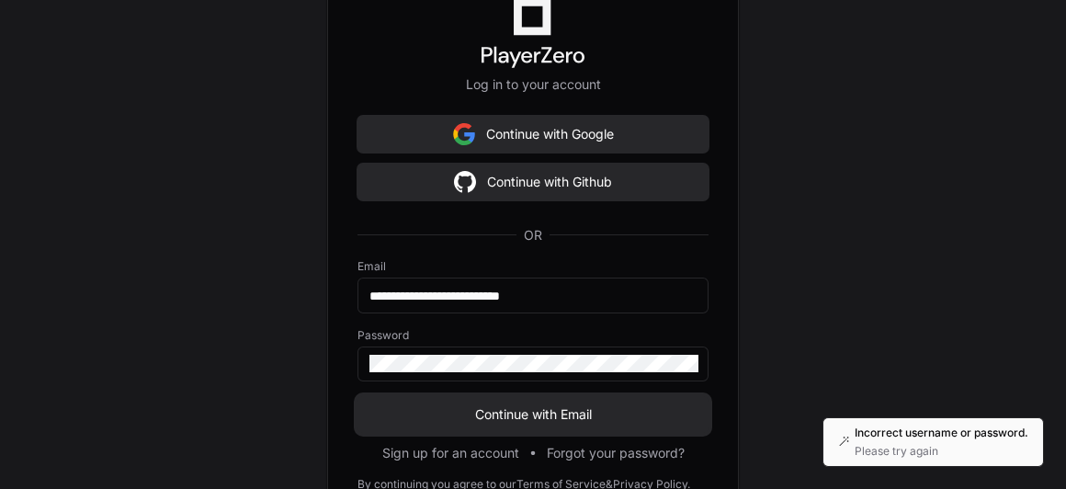
scroll to position [678, 0]
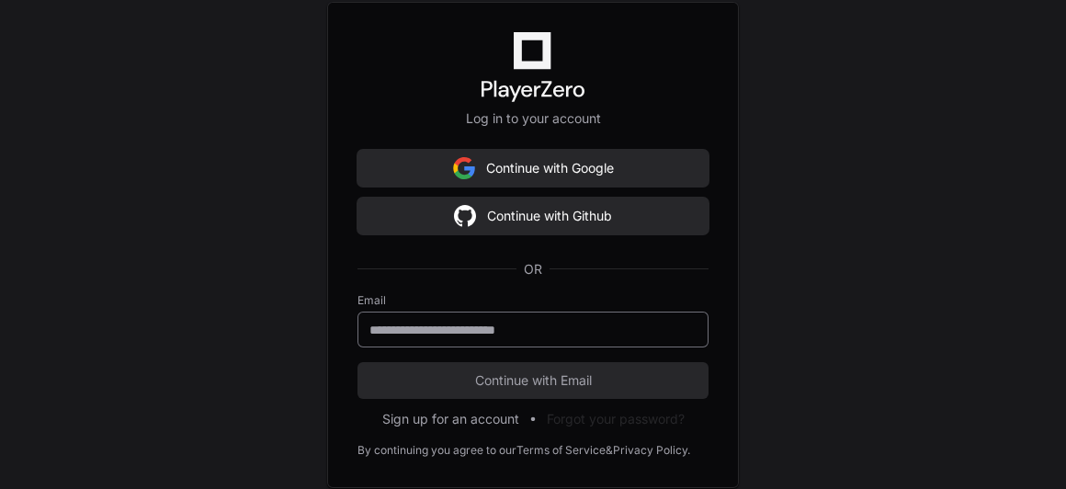
click at [492, 336] on input "email" at bounding box center [532, 330] width 327 height 18
type input "**********"
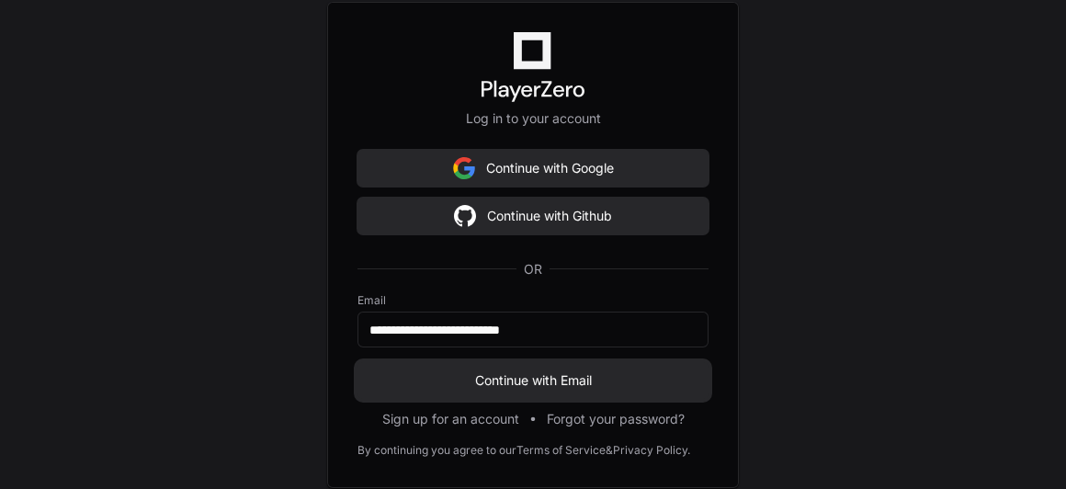
click at [508, 378] on span "Continue with Email" at bounding box center [532, 380] width 351 height 18
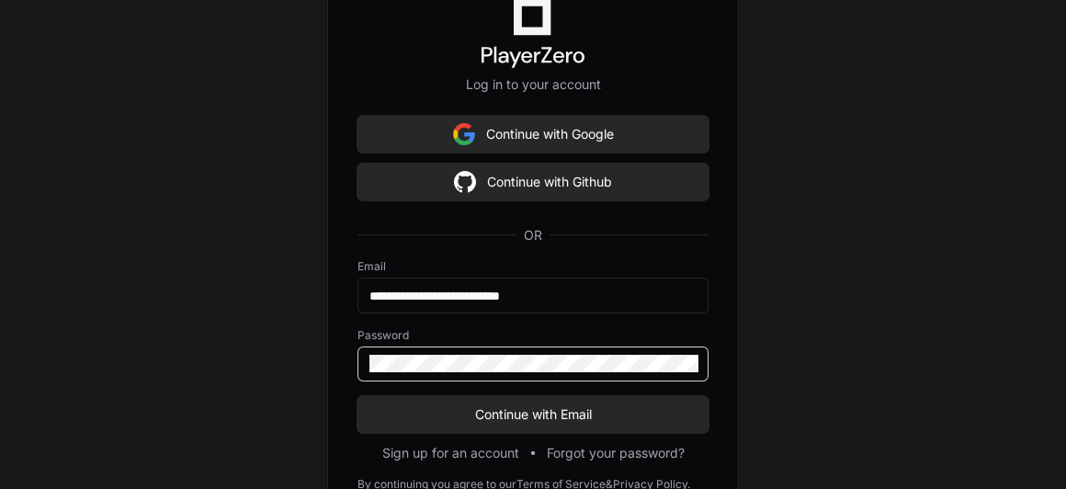
scroll to position [17, 0]
click at [586, 451] on button "Forgot your password?" at bounding box center [616, 453] width 138 height 18
click at [512, 420] on span "Continue with Email" at bounding box center [532, 414] width 351 height 18
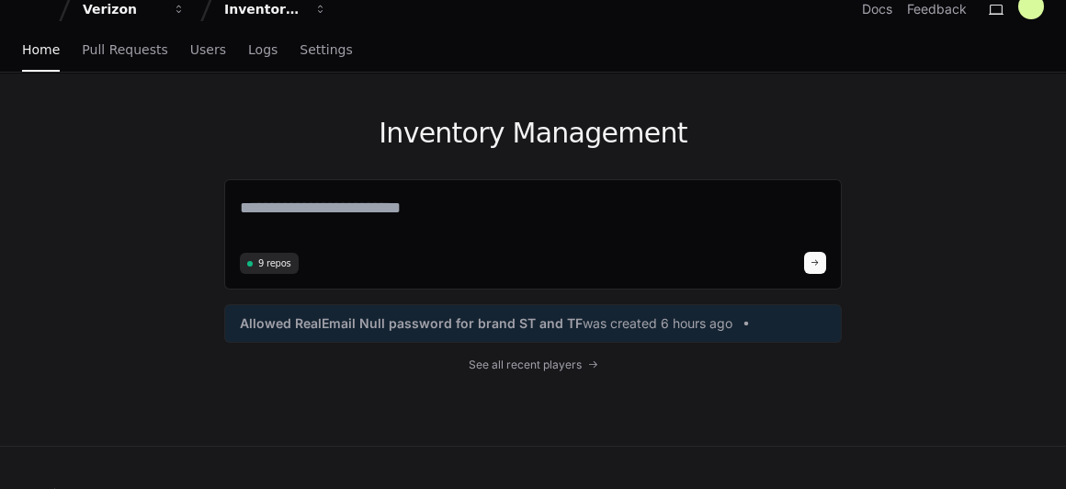
scroll to position [0, 0]
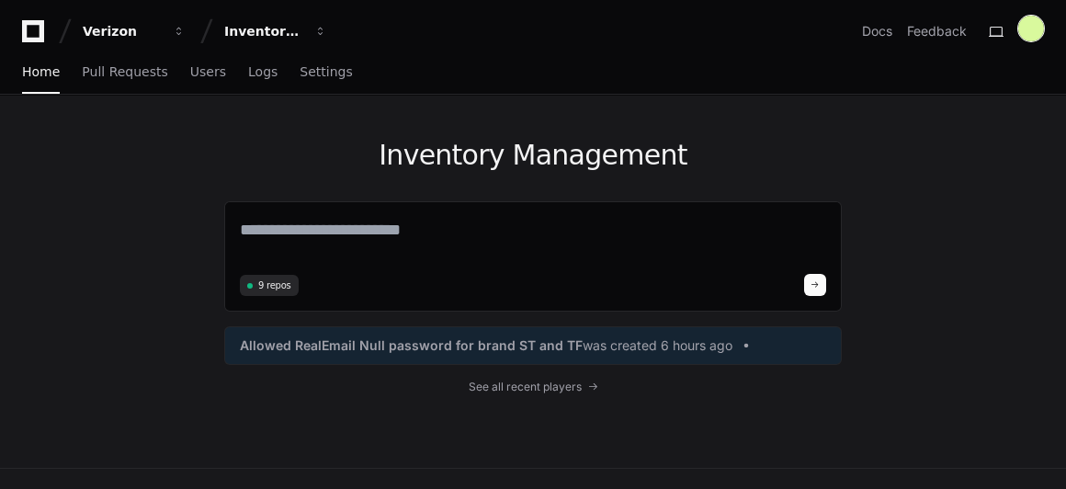
click at [1032, 30] on div at bounding box center [1031, 29] width 26 height 26
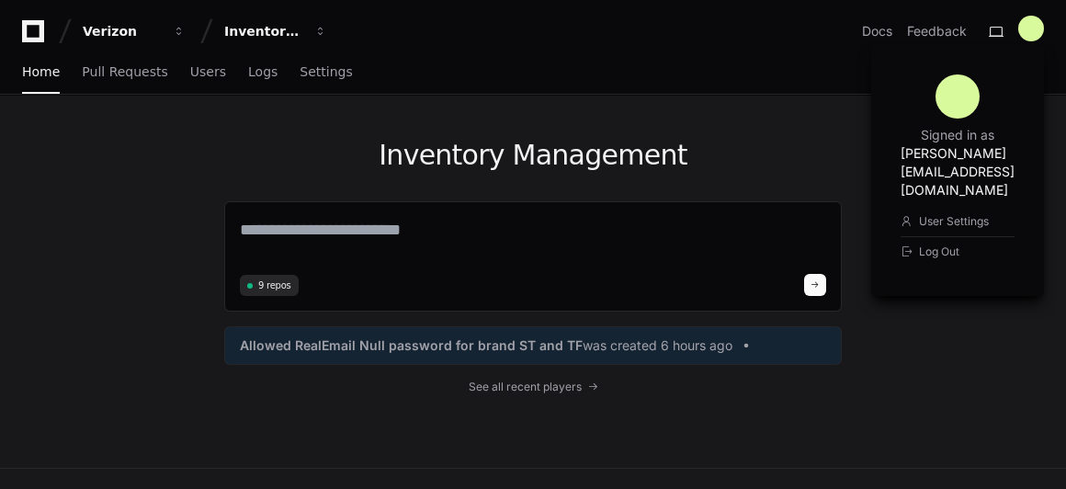
click at [676, 167] on h1 "Inventory Management" at bounding box center [532, 155] width 617 height 33
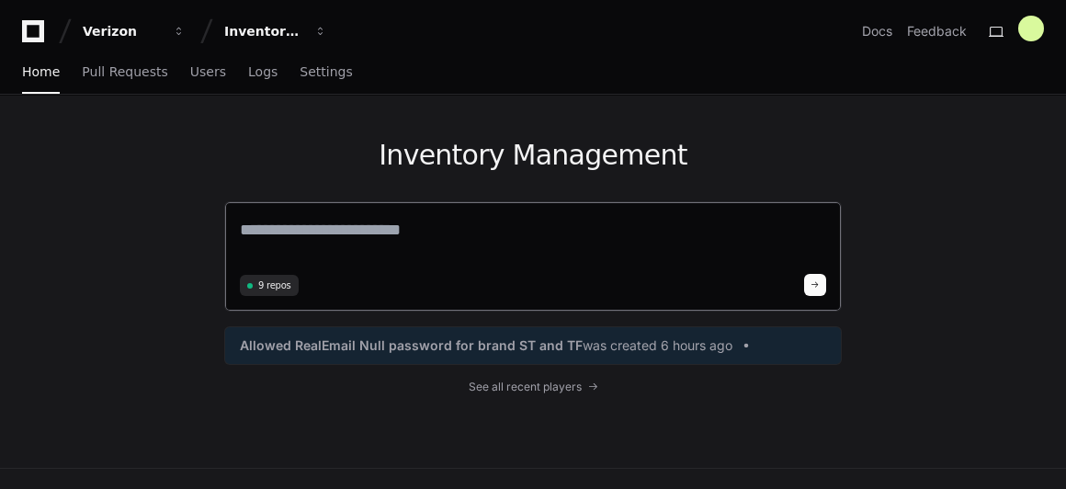
click at [431, 229] on textarea at bounding box center [533, 242] width 586 height 51
click at [28, 29] on icon at bounding box center [33, 31] width 37 height 22
click at [36, 33] on icon at bounding box center [33, 31] width 37 height 22
click at [177, 36] on span "button" at bounding box center [179, 31] width 13 height 13
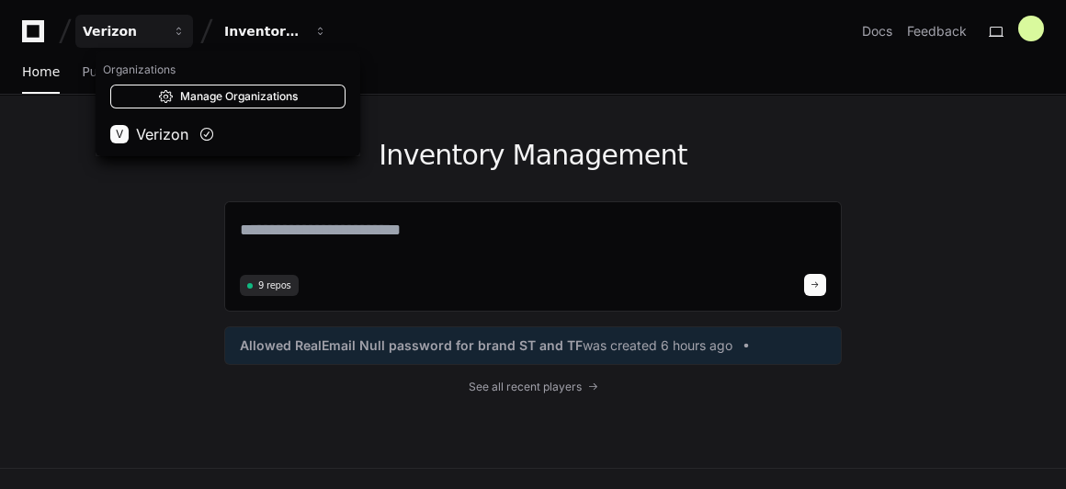
click at [190, 97] on link "Manage Organizations" at bounding box center [227, 97] width 235 height 24
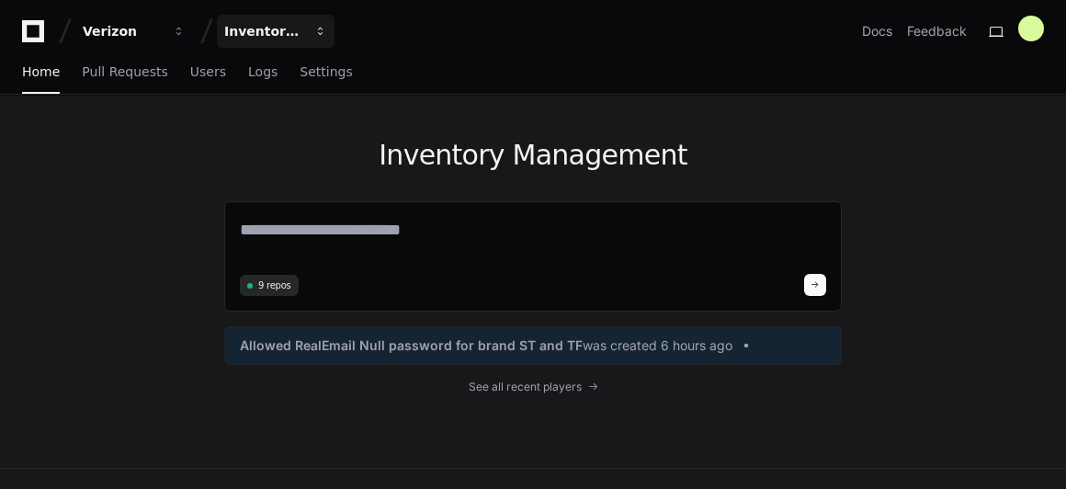
click at [293, 36] on div "Inventory Management" at bounding box center [263, 31] width 79 height 18
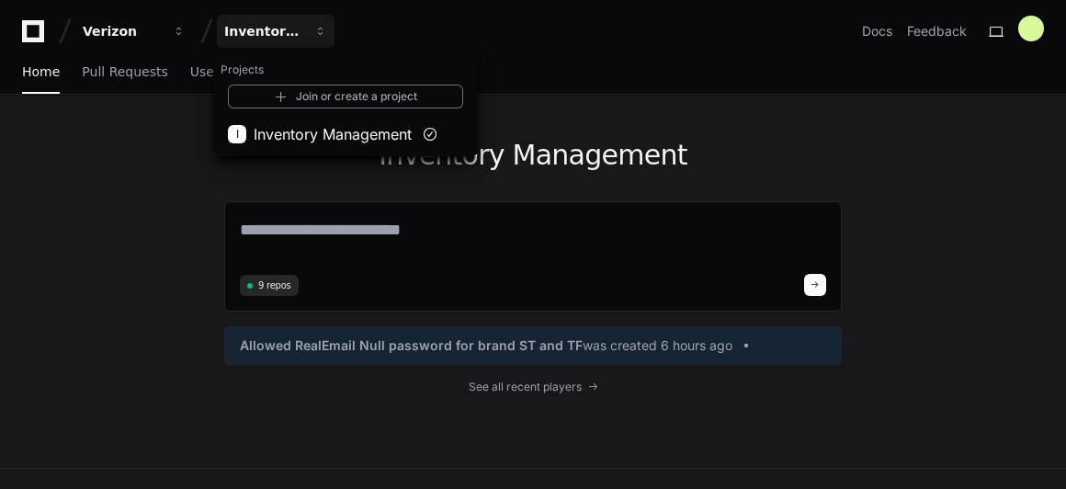
click at [119, 130] on div "Inventory Management 9 repos Allowed RealEmail Null password for brand ST and T…" at bounding box center [533, 281] width 1066 height 373
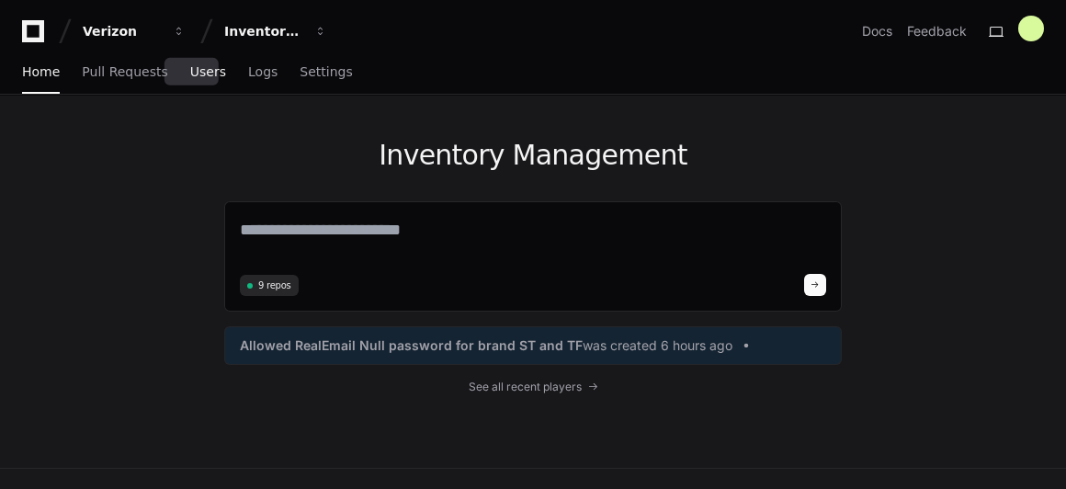
click at [190, 77] on span "Users" at bounding box center [208, 71] width 36 height 11
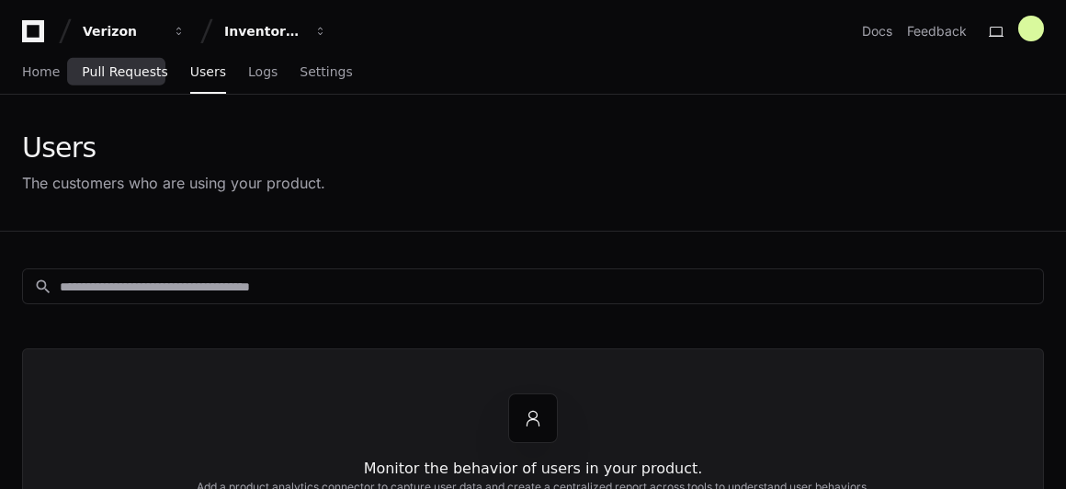
click at [117, 77] on span "Pull Requests" at bounding box center [124, 71] width 85 height 11
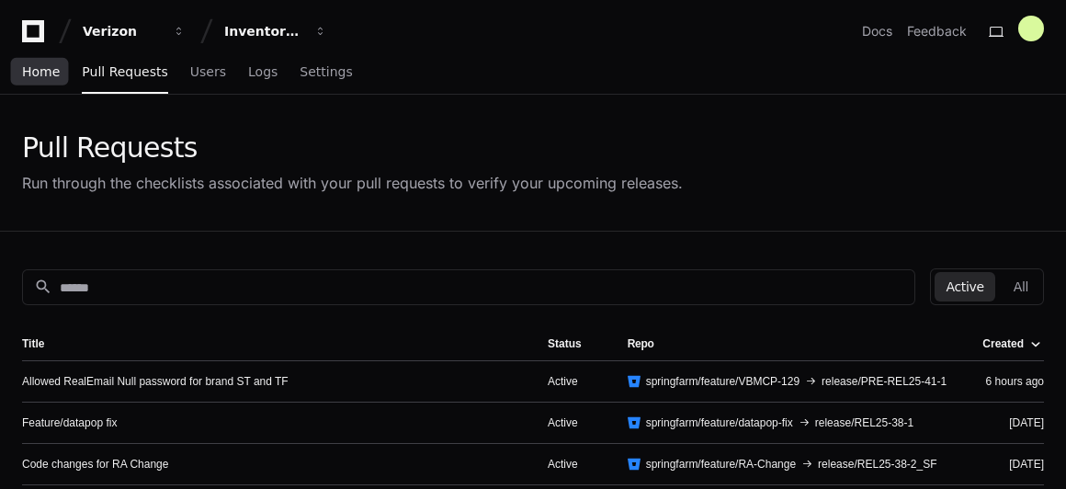
click at [40, 76] on span "Home" at bounding box center [41, 71] width 38 height 11
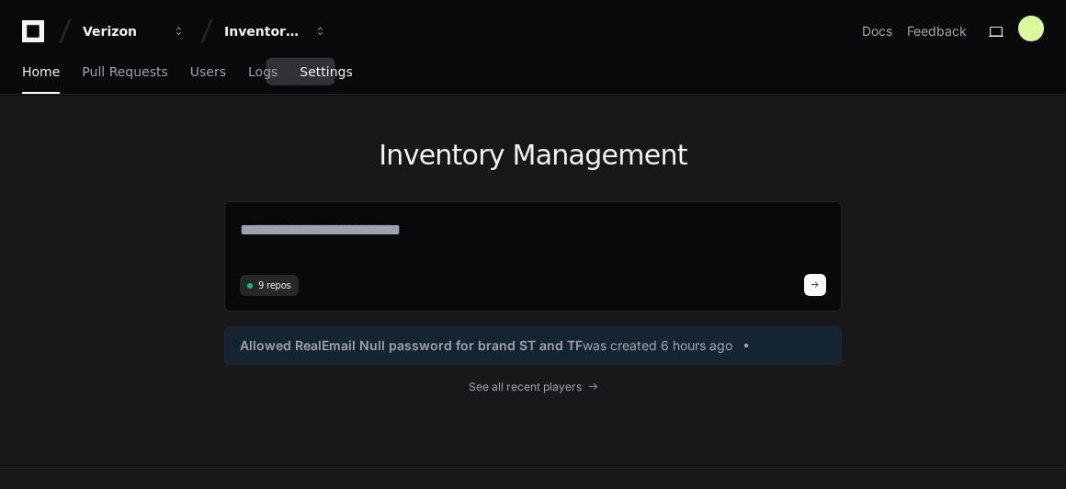
click at [299, 75] on span "Settings" at bounding box center [325, 71] width 52 height 11
